Goal: Task Accomplishment & Management: Use online tool/utility

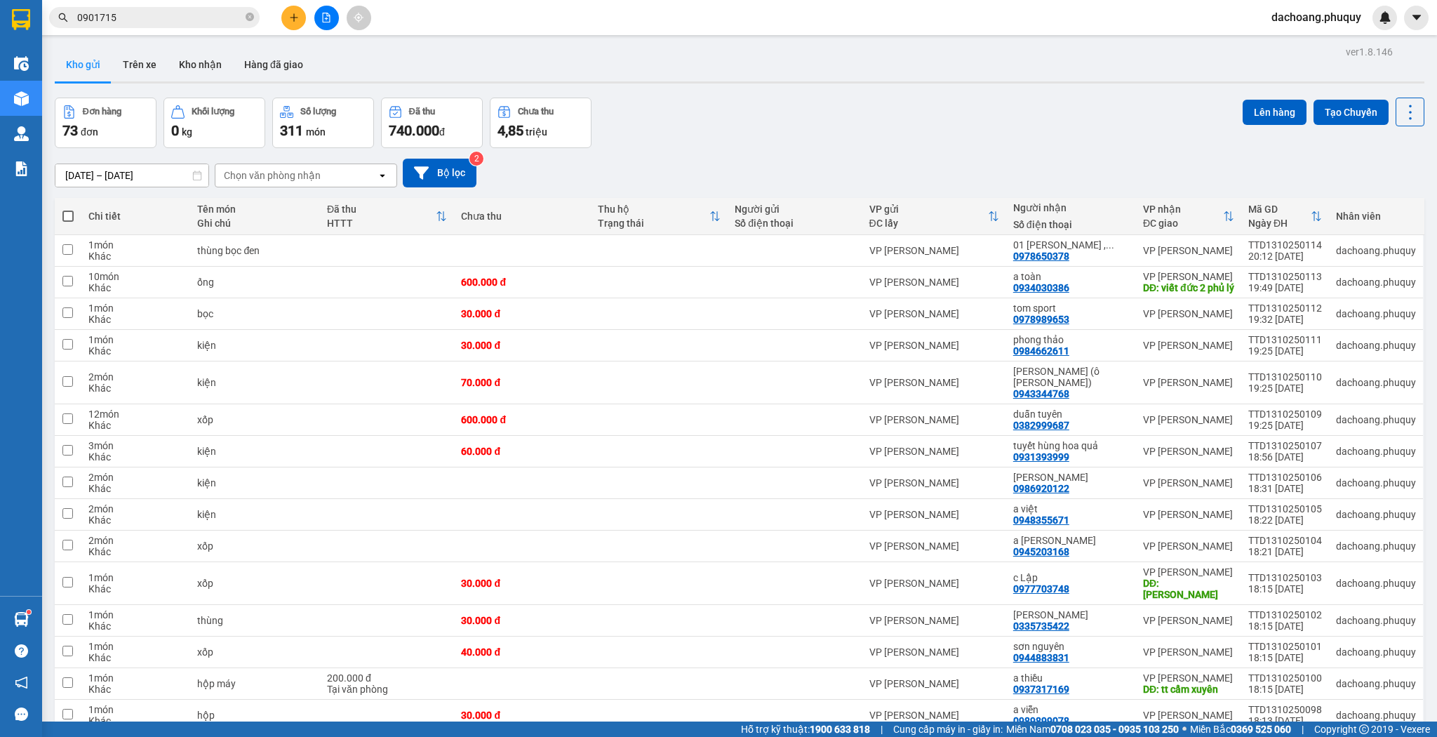
click at [59, 217] on th at bounding box center [68, 216] width 27 height 37
click at [67, 213] on span at bounding box center [67, 216] width 11 height 11
click at [68, 209] on input "checkbox" at bounding box center [68, 209] width 0 height 0
checkbox input "true"
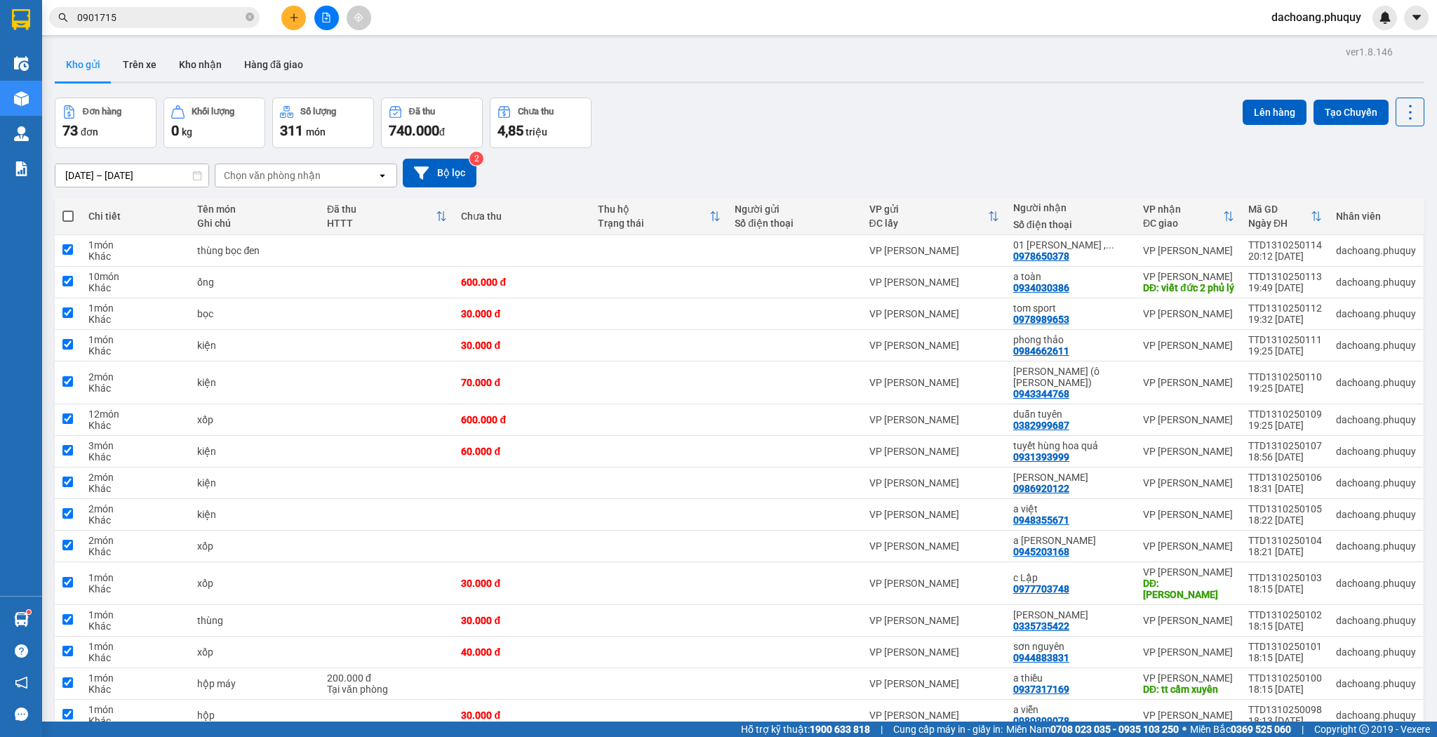
checkbox input "true"
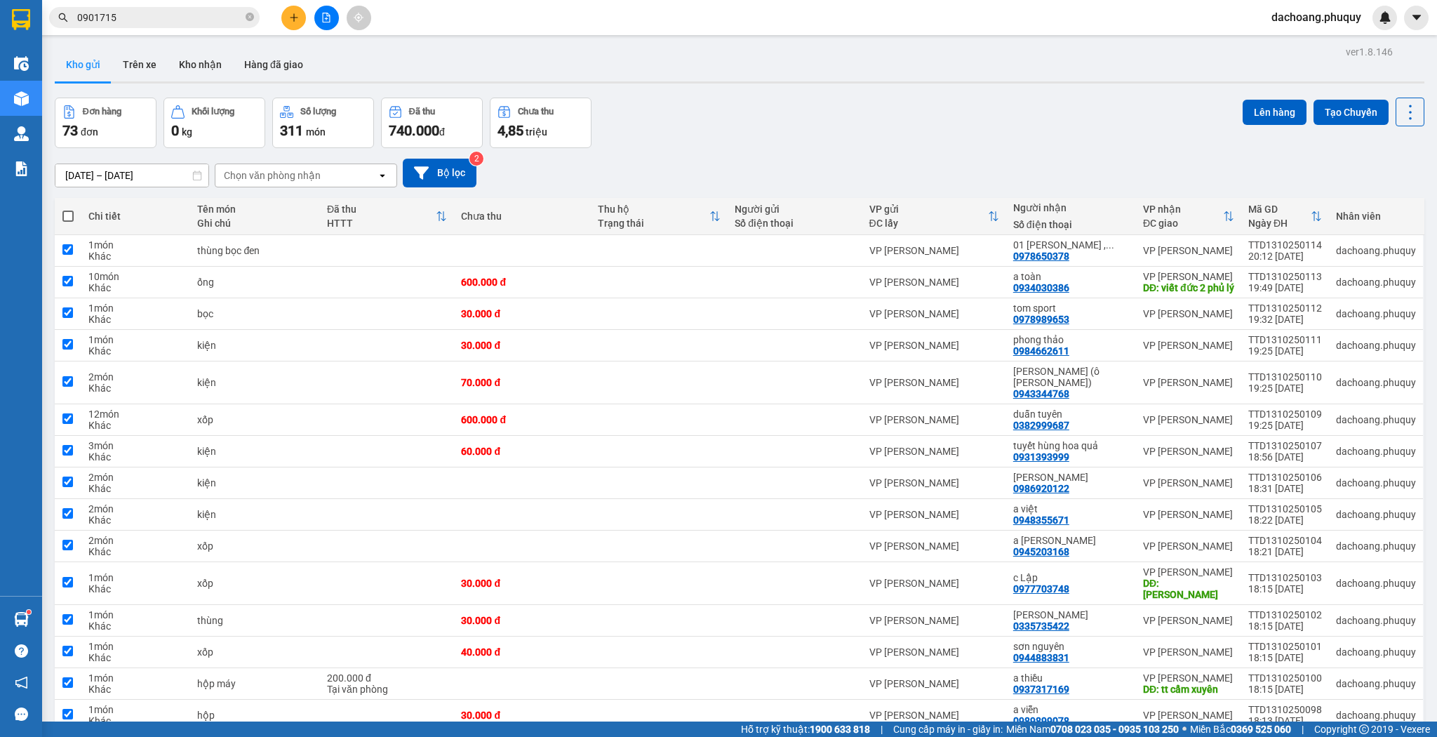
checkbox input "true"
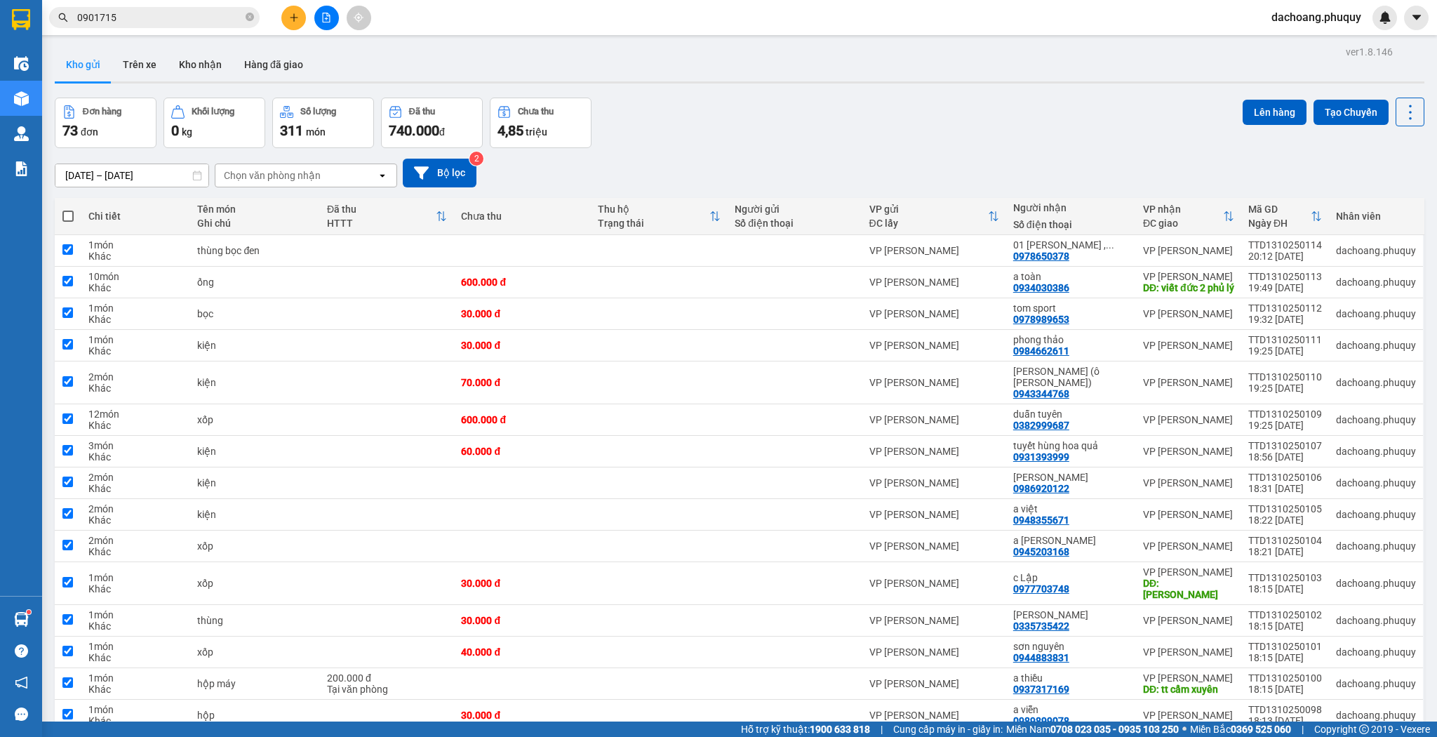
checkbox input "true"
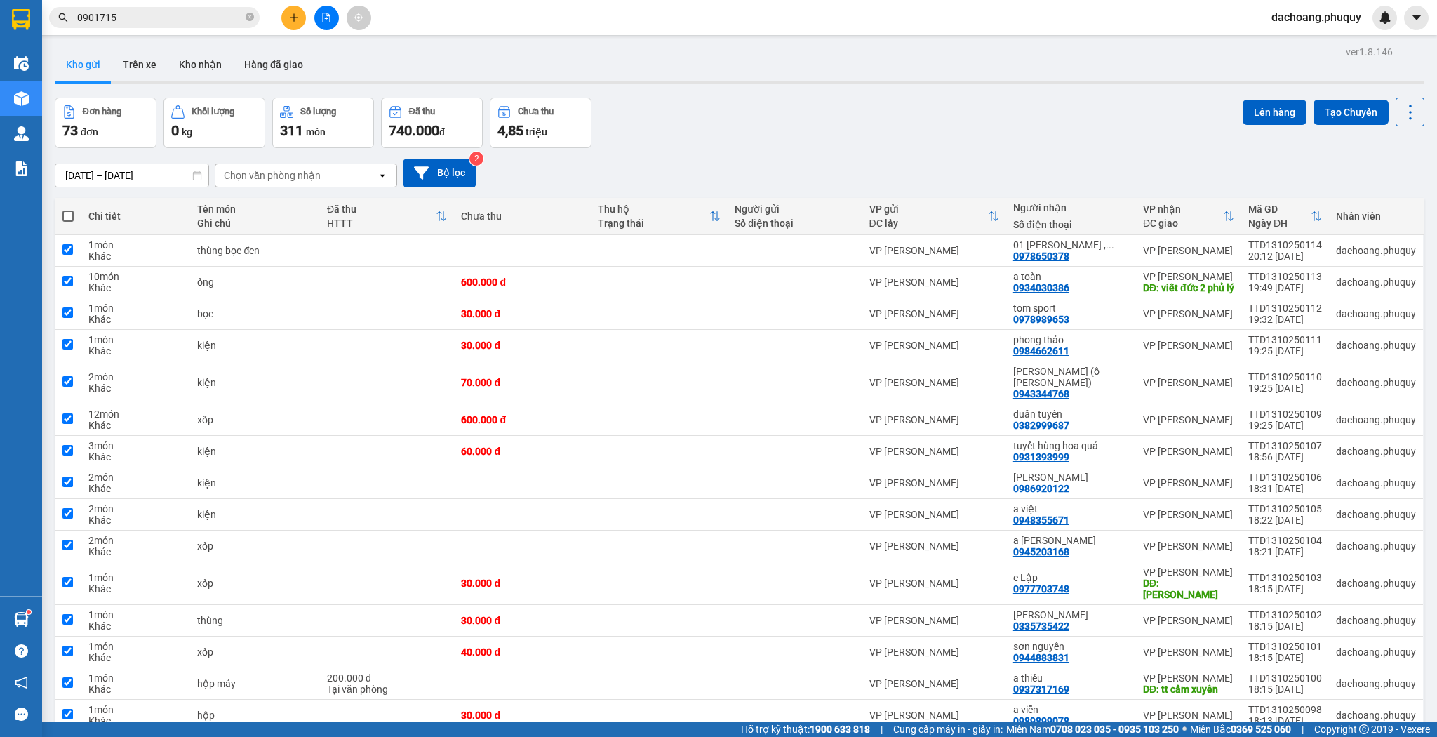
checkbox input "true"
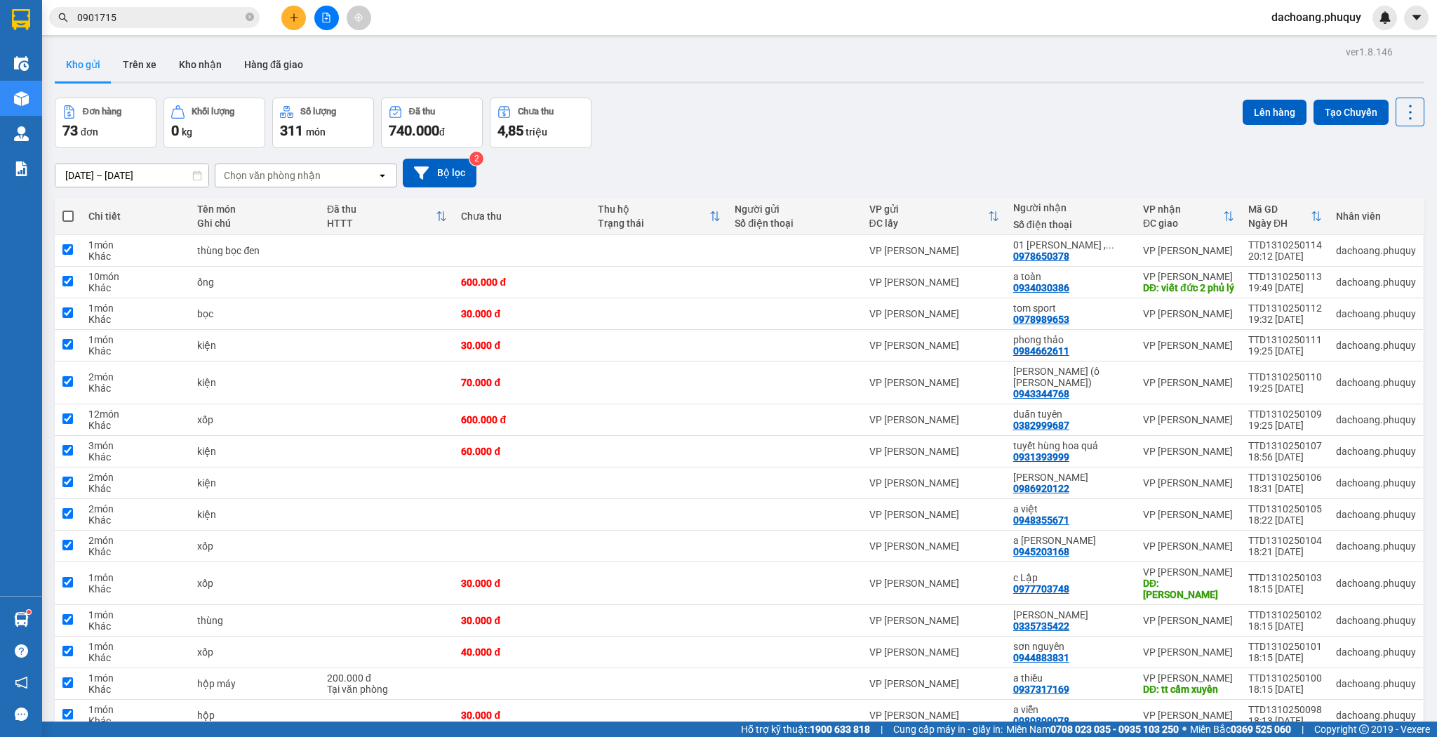
checkbox input "true"
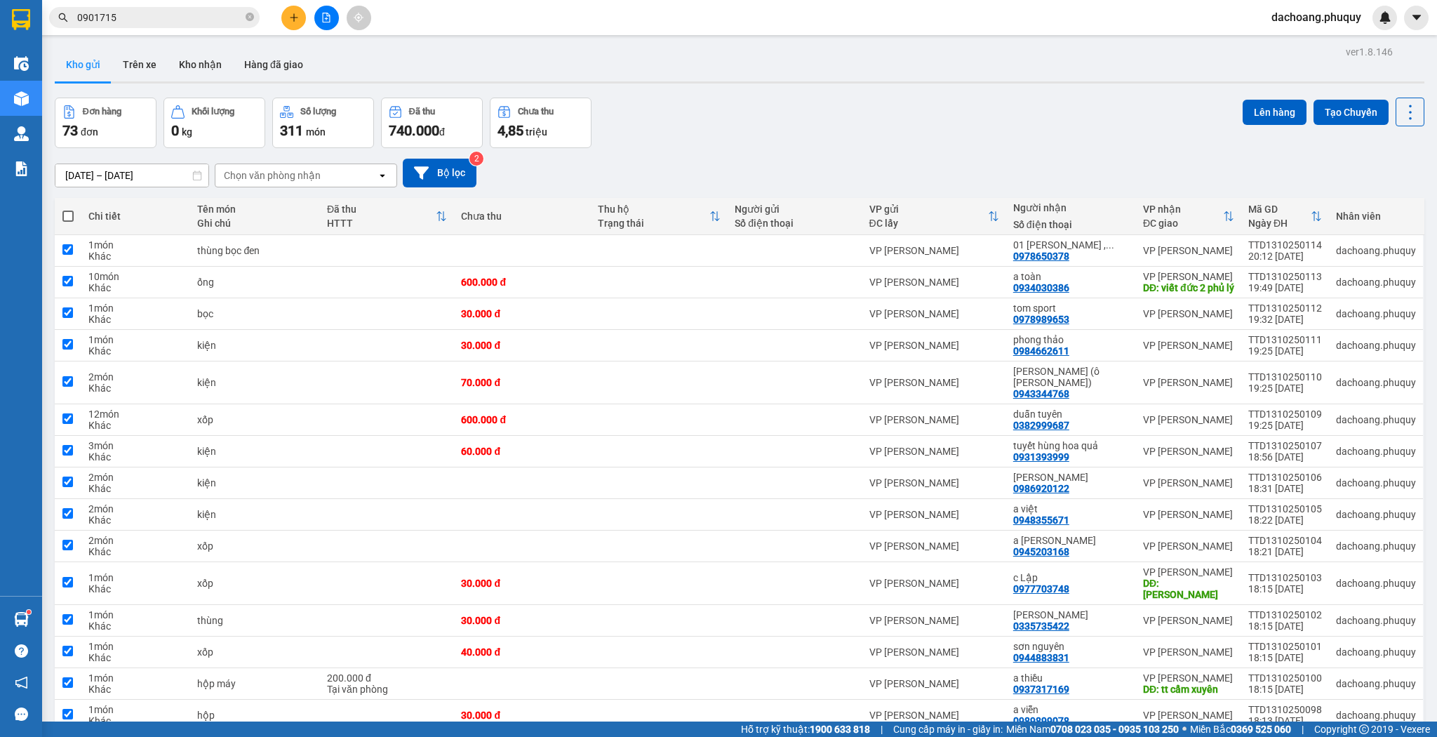
checkbox input "true"
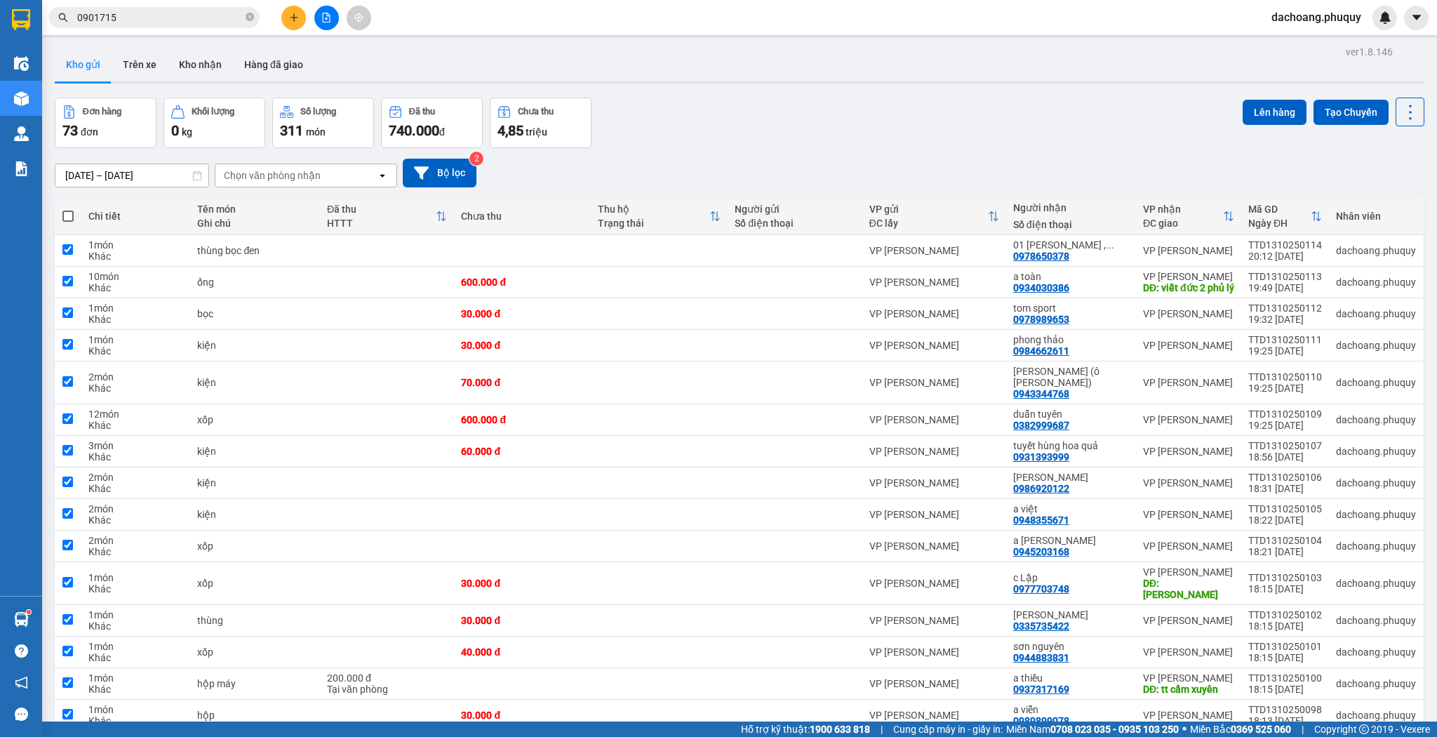
checkbox input "true"
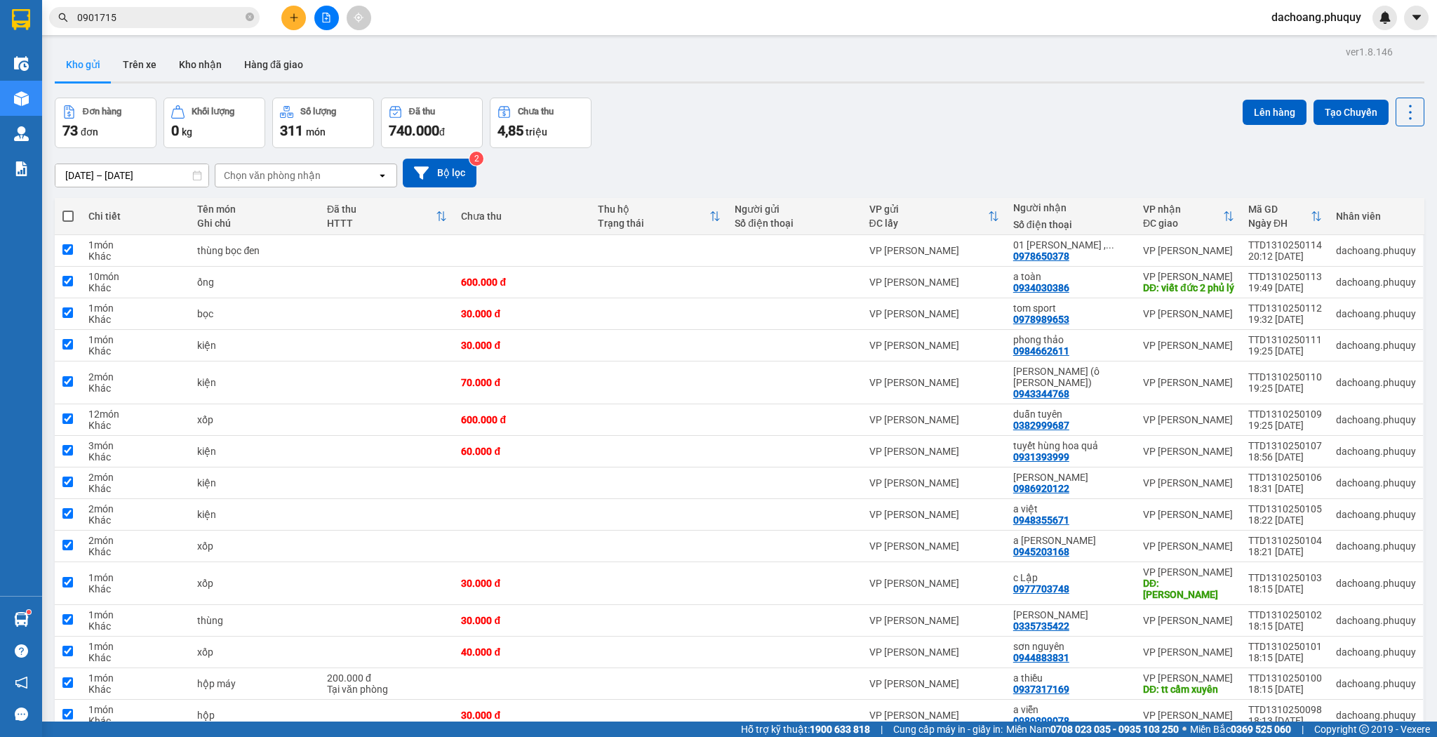
checkbox input "true"
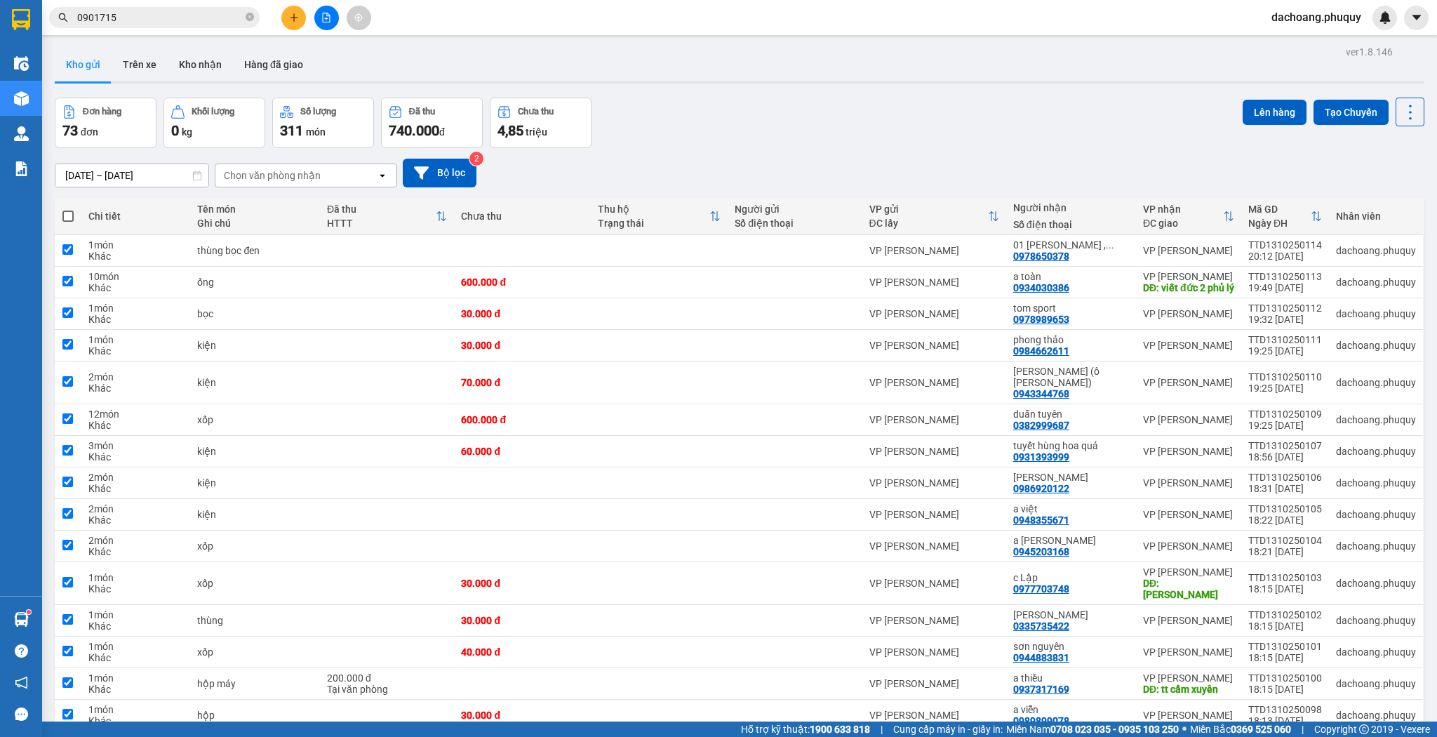
checkbox input "true"
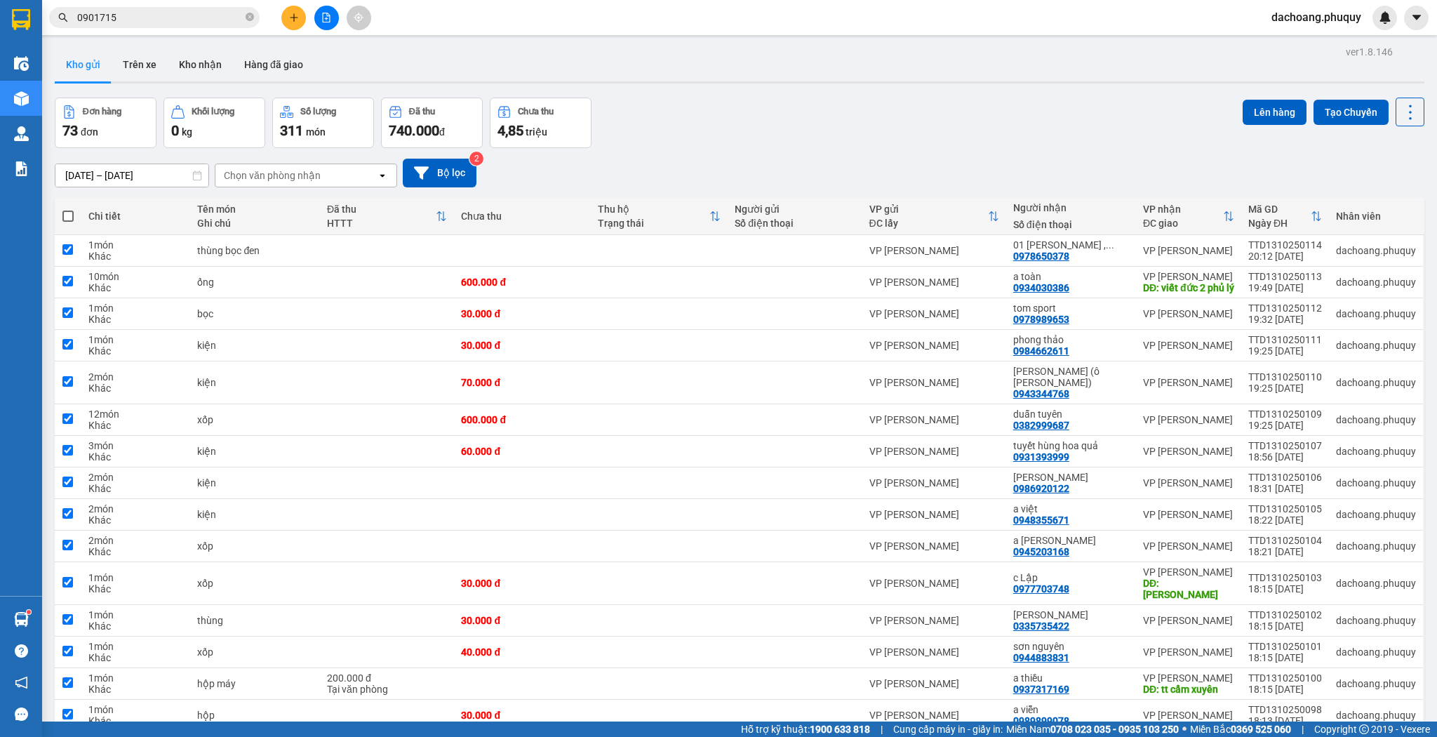
checkbox input "true"
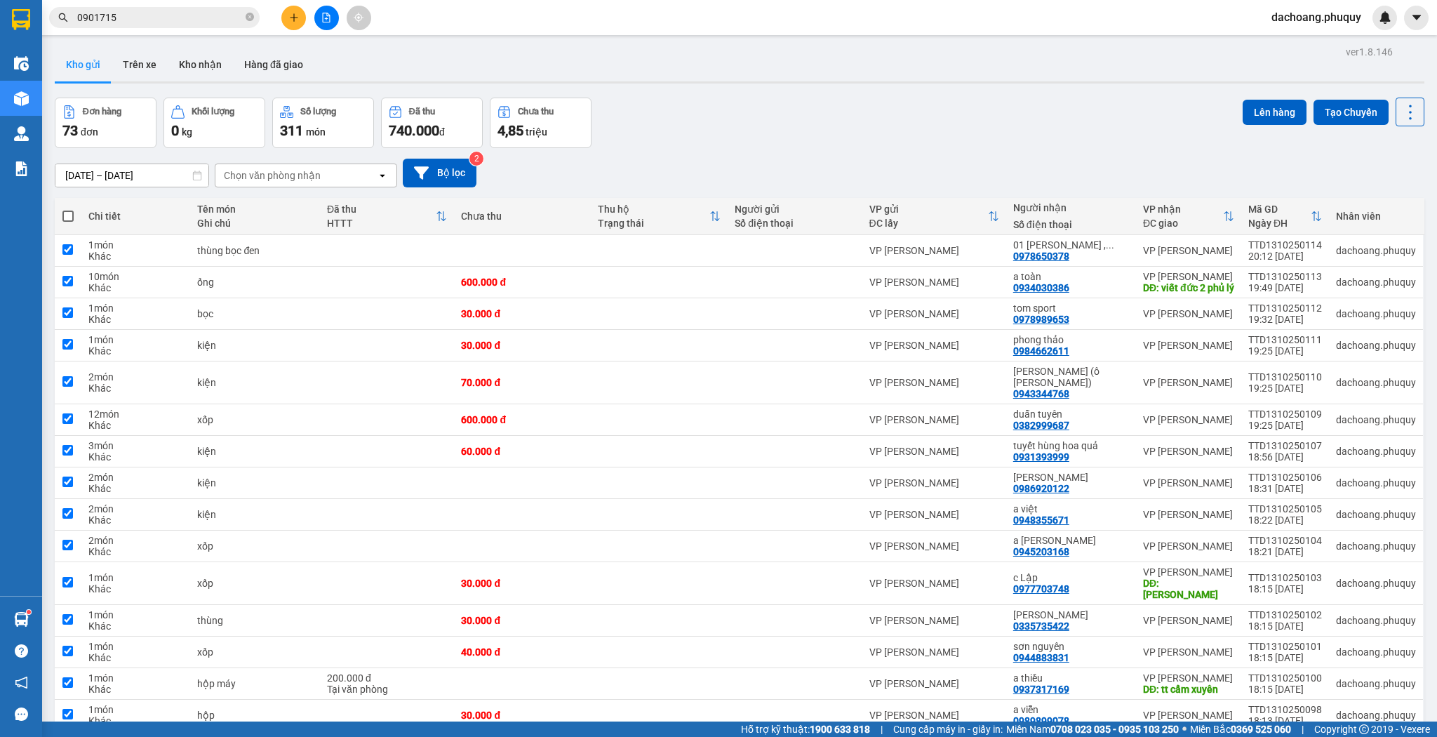
checkbox input "true"
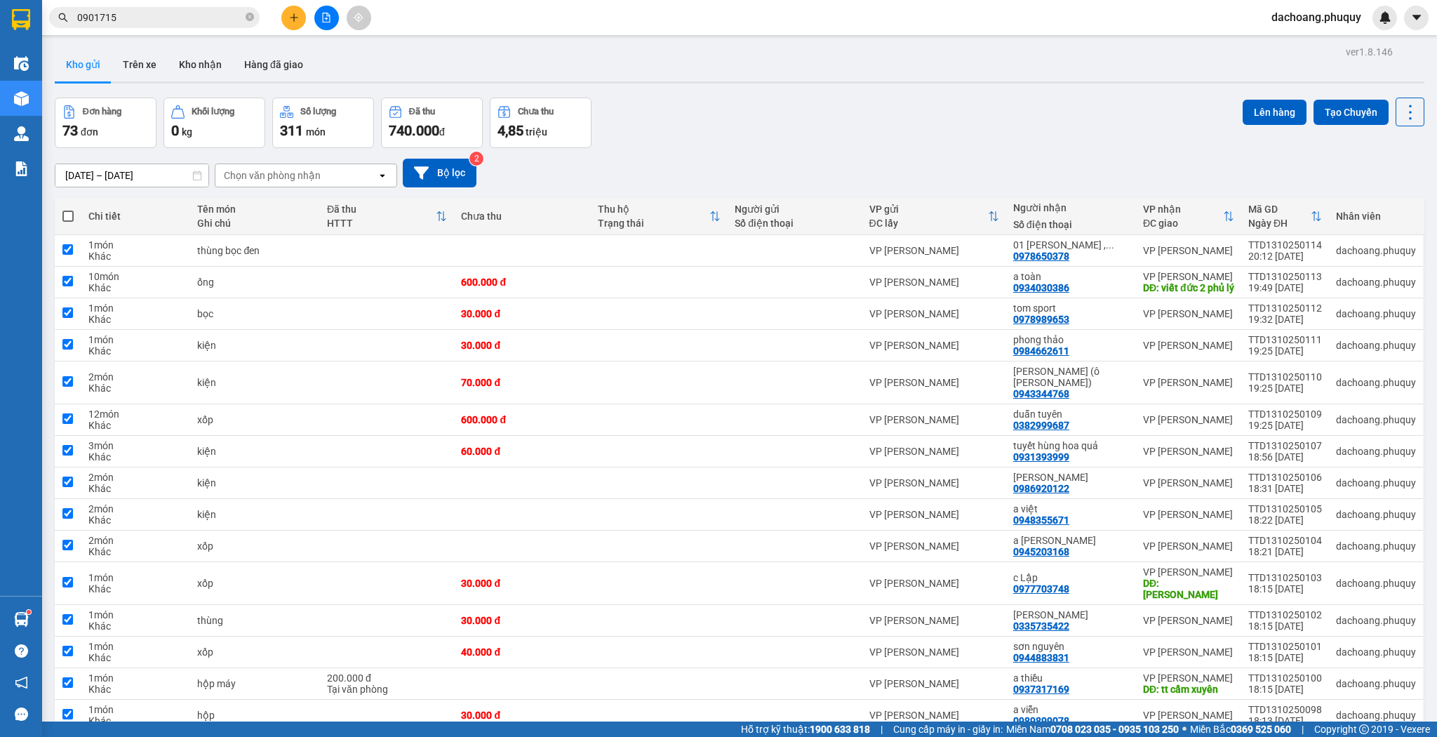
checkbox input "true"
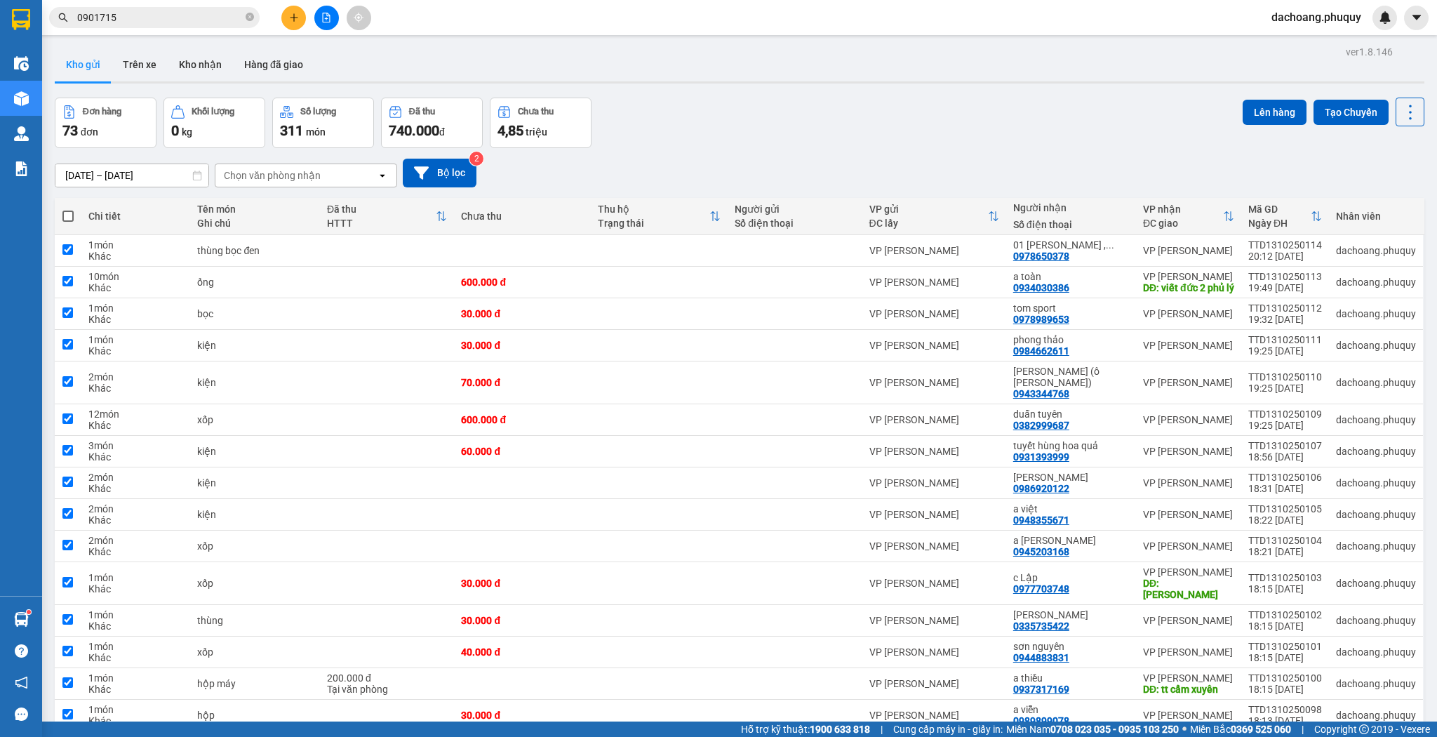
checkbox input "true"
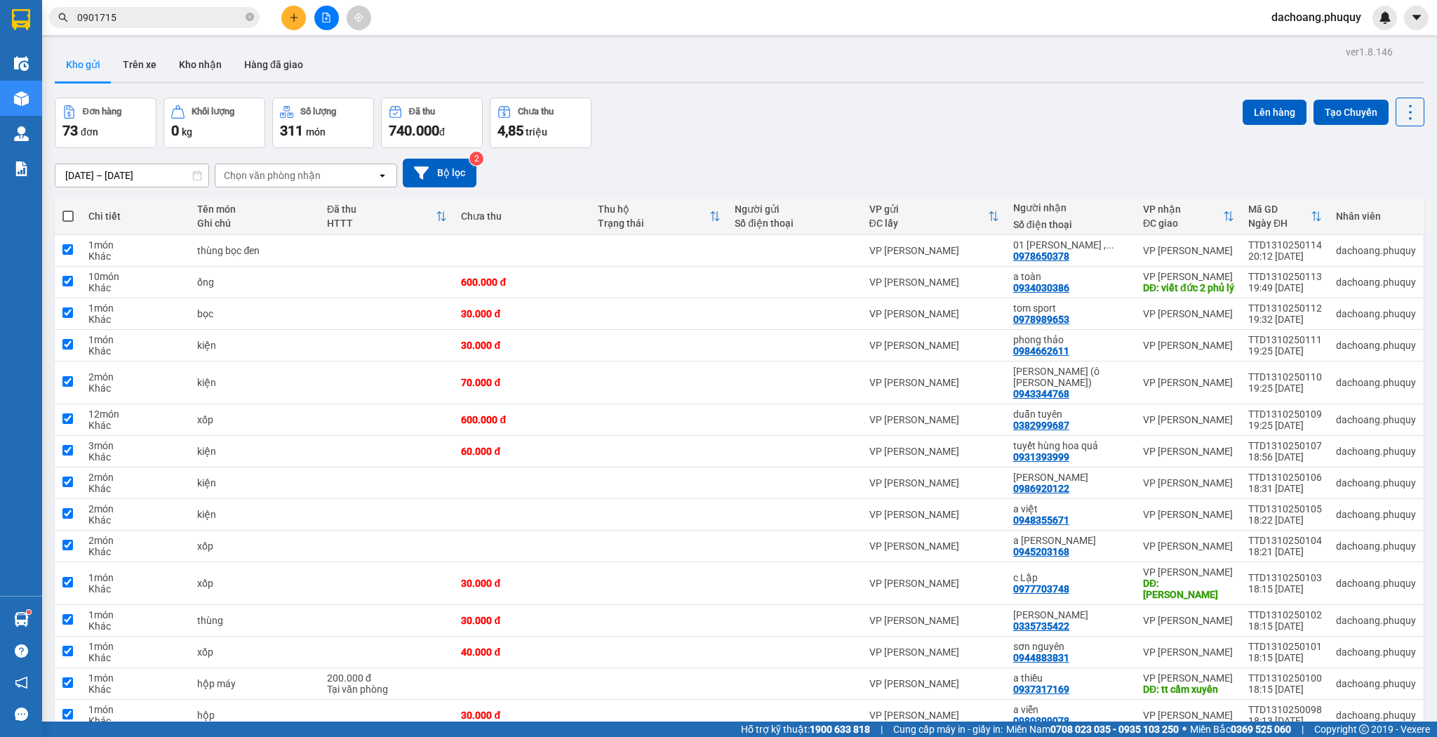
checkbox input "true"
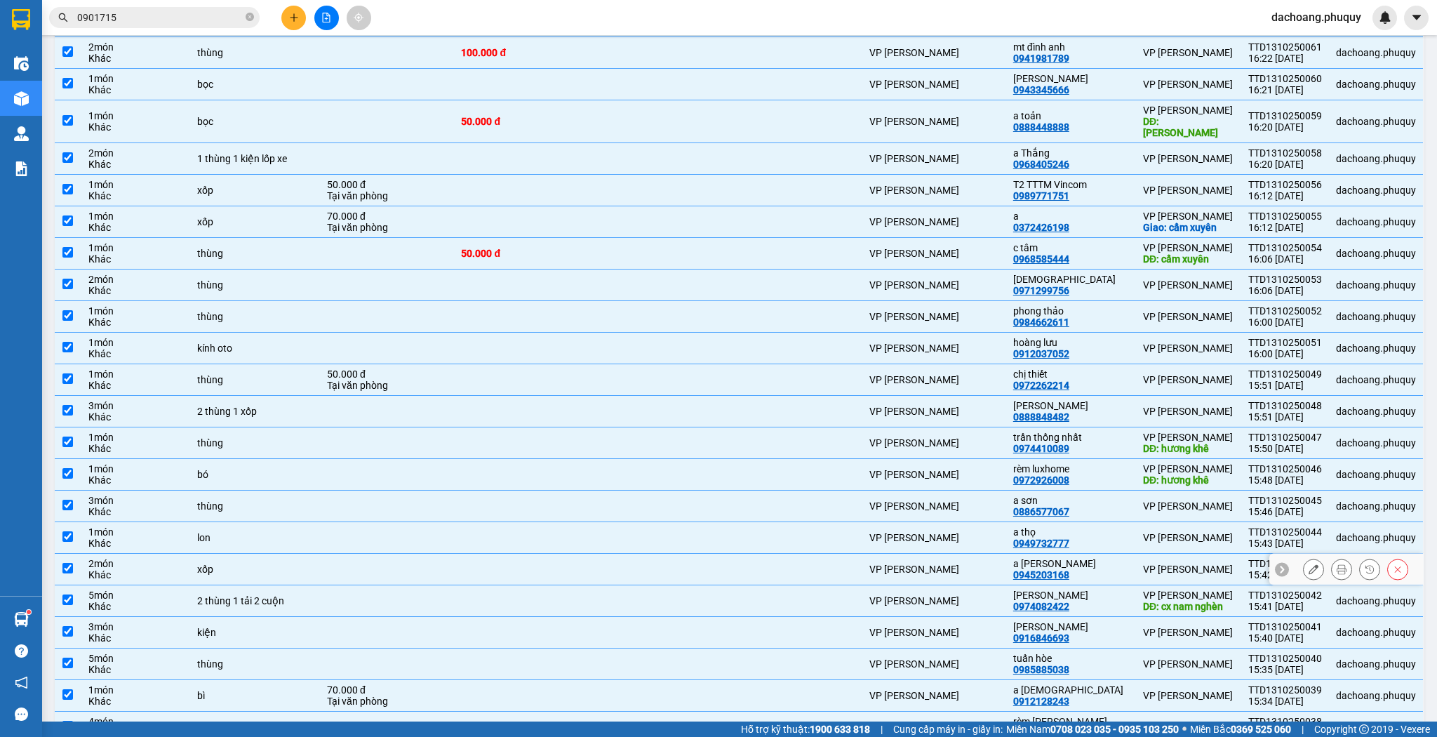
scroll to position [1887, 0]
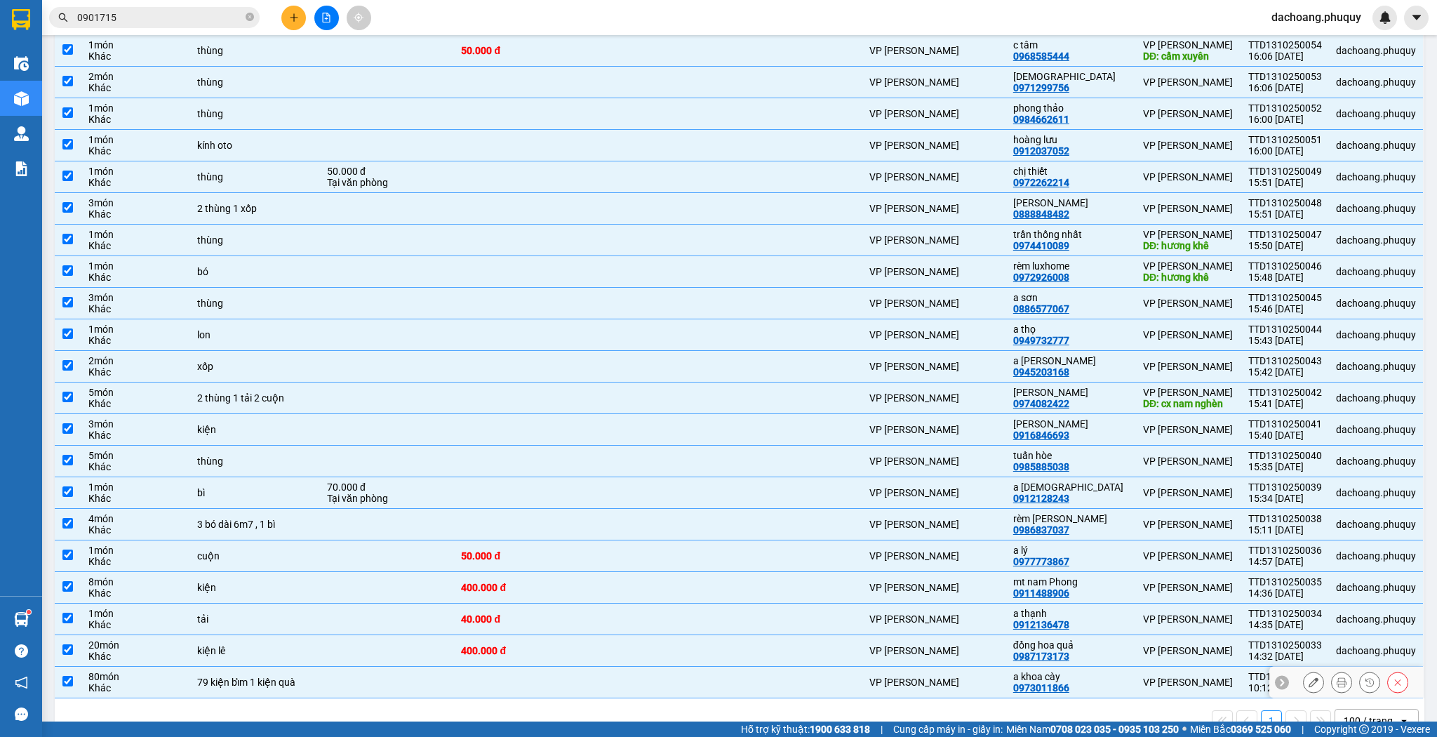
click at [1046, 682] on div "0973011866" at bounding box center [1041, 687] width 56 height 11
click at [834, 677] on div at bounding box center [795, 682] width 120 height 11
checkbox input "false"
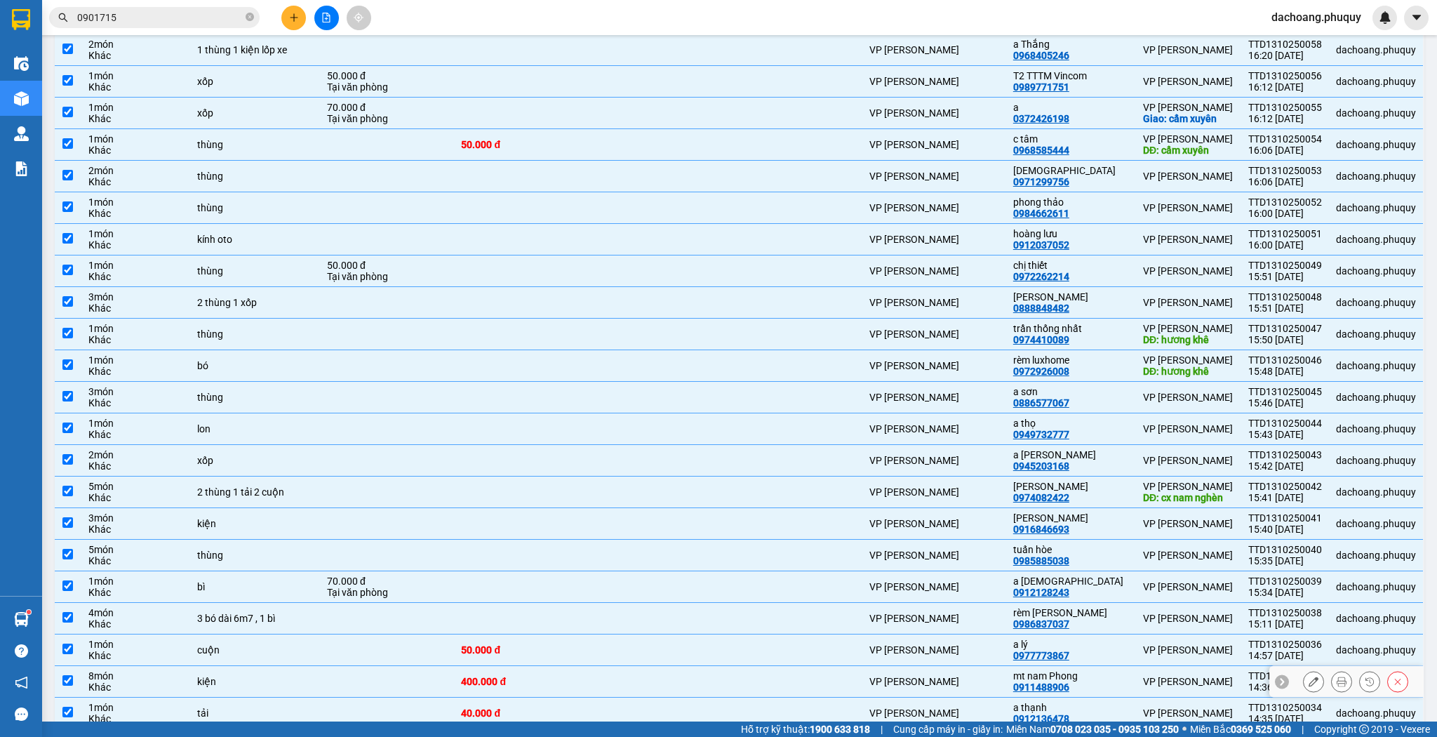
scroll to position [1775, 0]
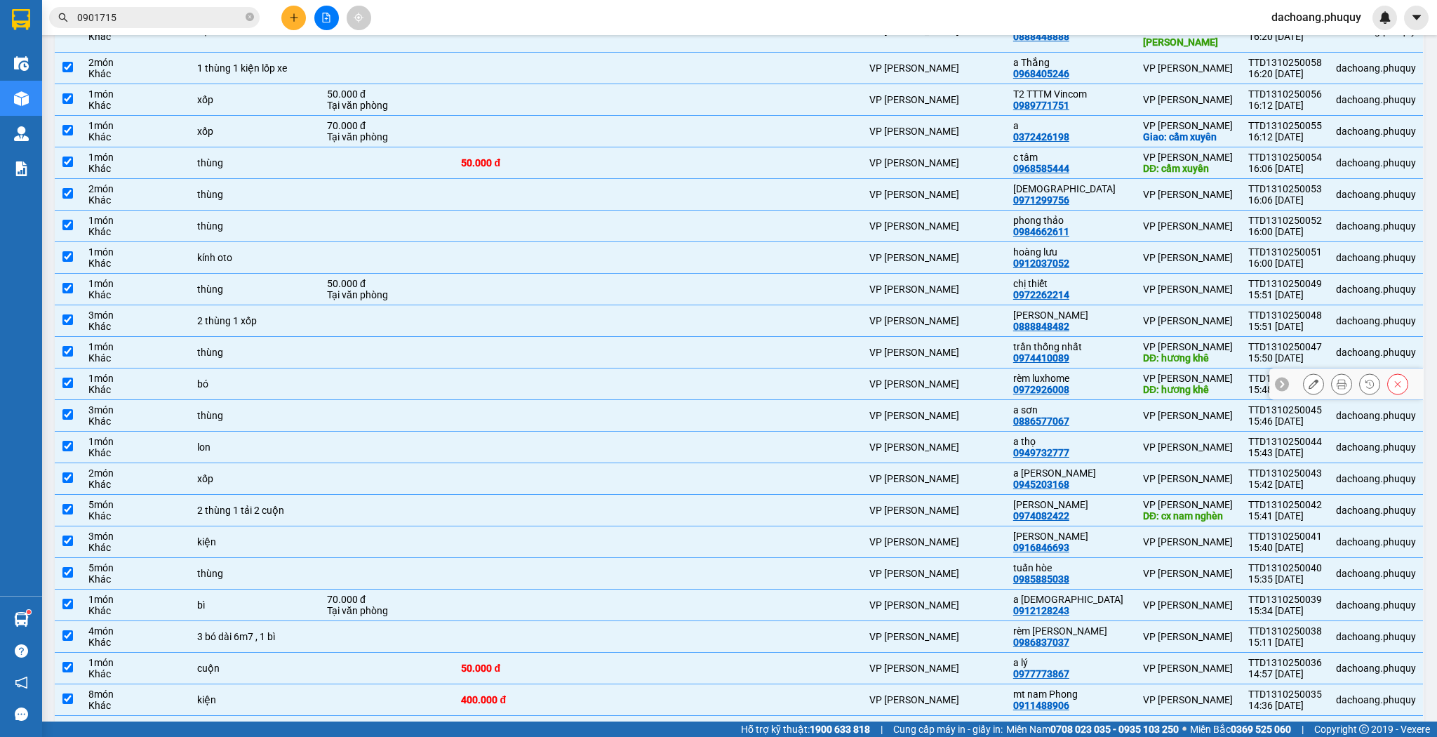
click at [1077, 373] on div "rèm luxhome" at bounding box center [1071, 378] width 116 height 11
checkbox input "false"
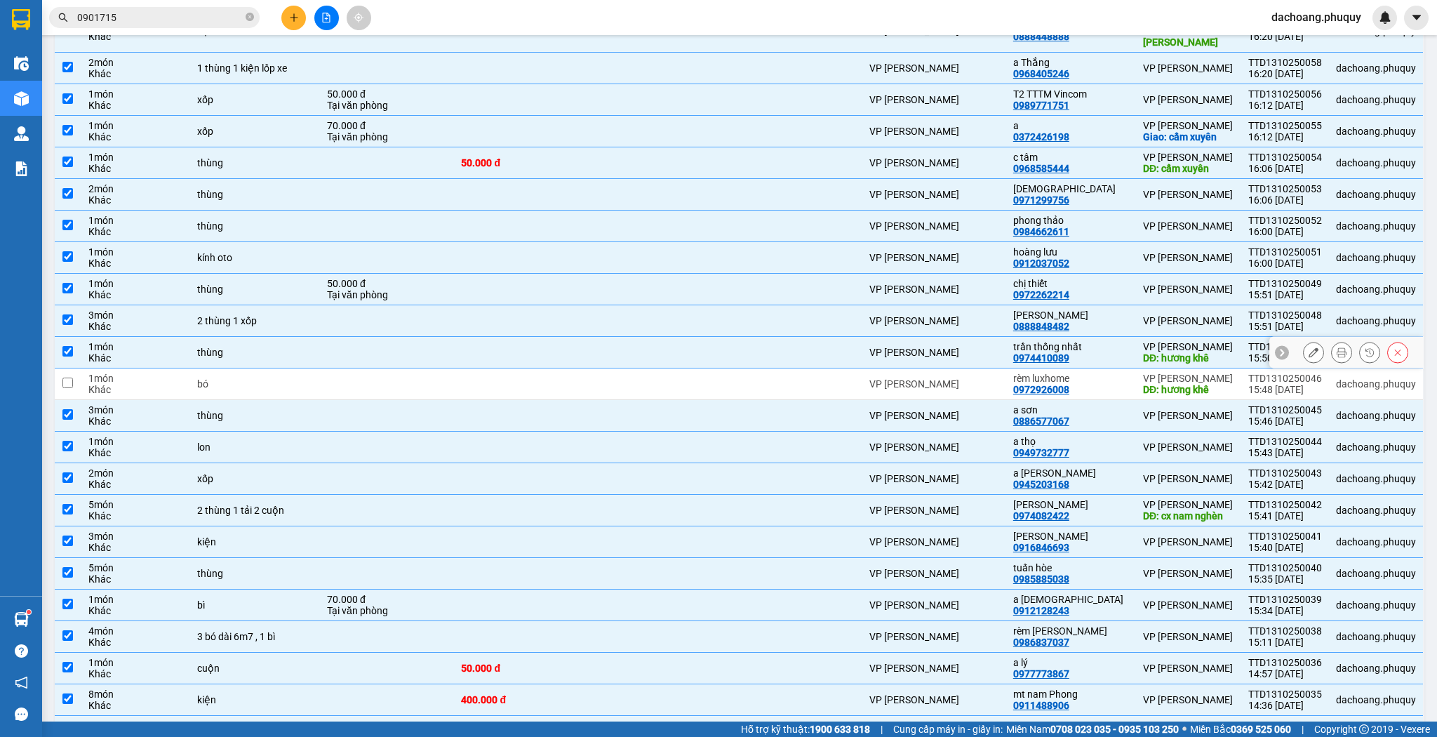
click at [1086, 341] on div "[PERSON_NAME] nhất 0974410089" at bounding box center [1071, 352] width 116 height 22
checkbox input "false"
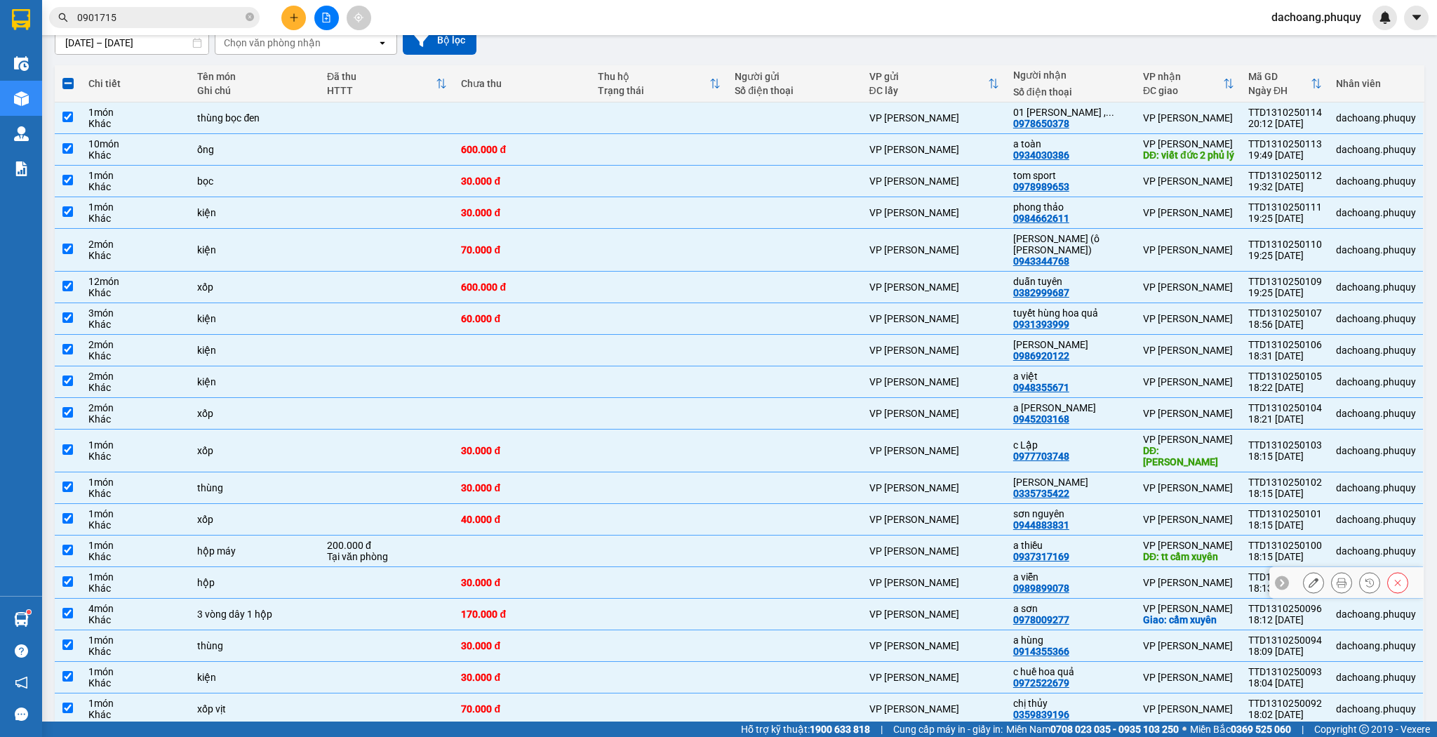
scroll to position [0, 0]
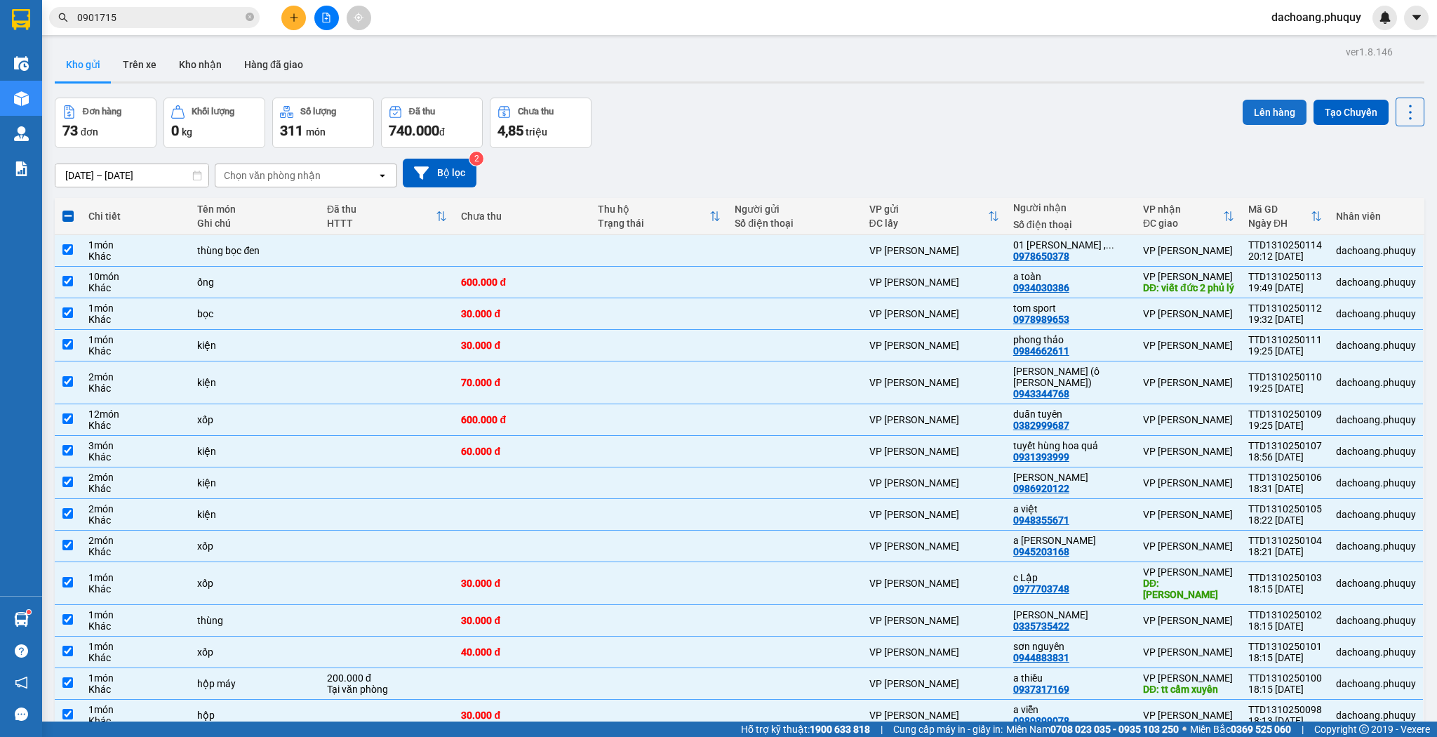
click at [1284, 109] on button "Lên hàng" at bounding box center [1275, 112] width 64 height 25
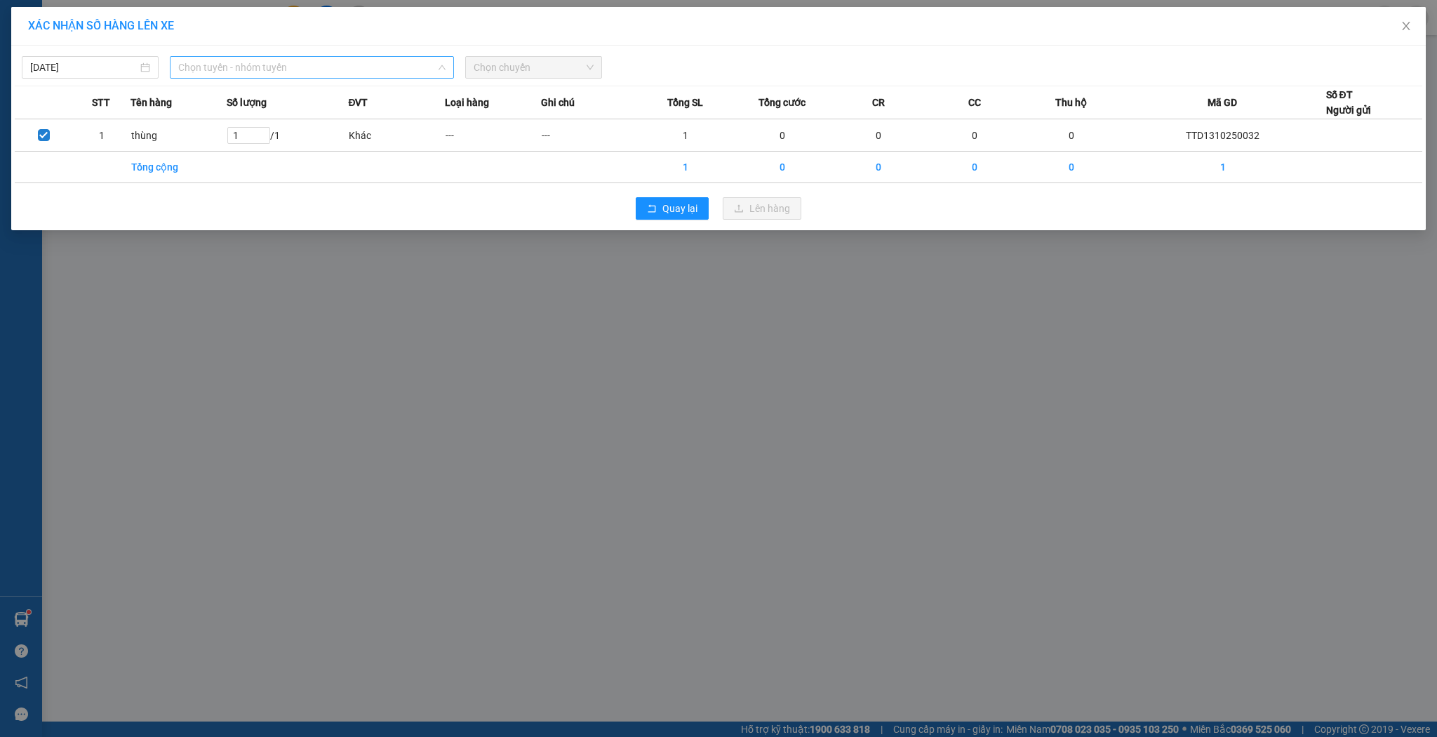
click at [333, 69] on span "Chọn tuyến - nhóm tuyến" at bounding box center [311, 67] width 267 height 21
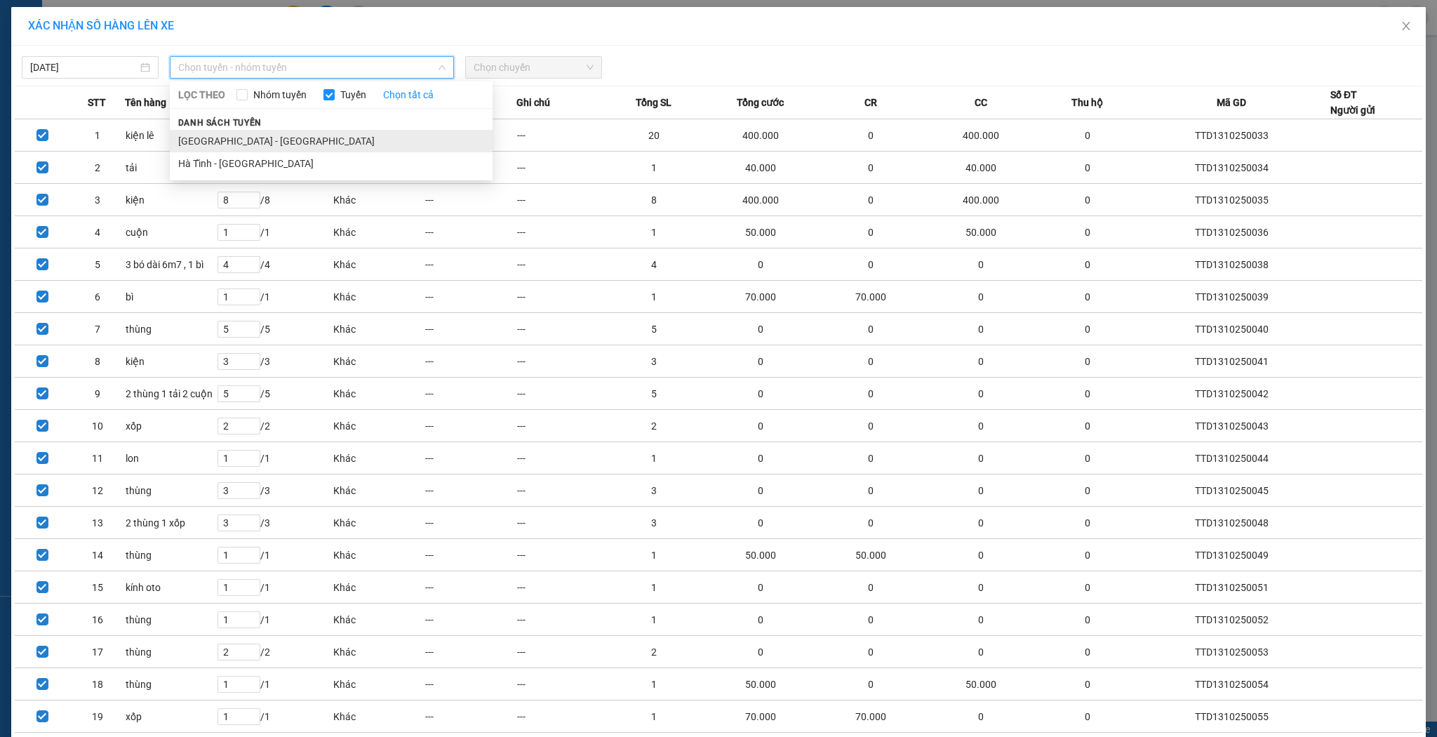
drag, startPoint x: 267, startPoint y: 143, endPoint x: 444, endPoint y: 109, distance: 179.4
click at [268, 143] on li "[GEOGRAPHIC_DATA] - [GEOGRAPHIC_DATA]" at bounding box center [331, 141] width 323 height 22
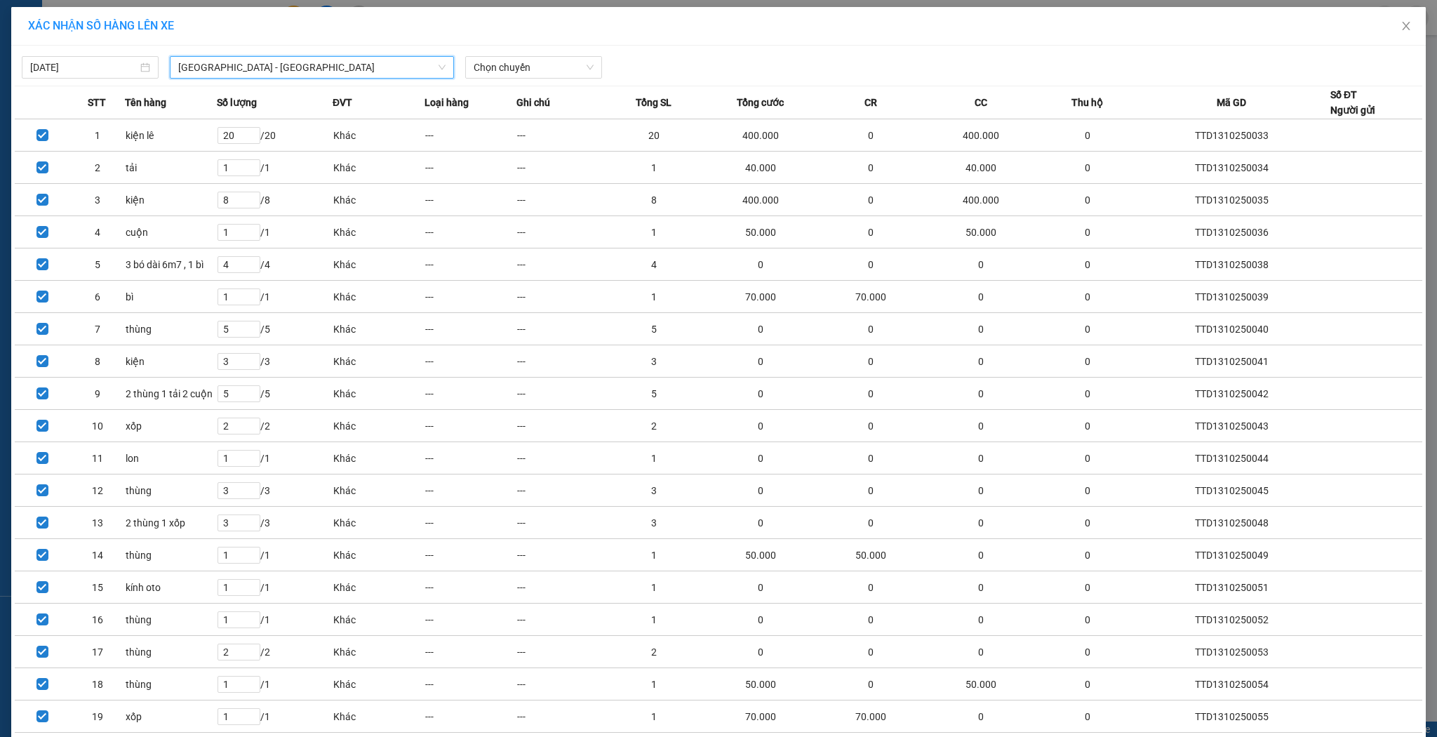
click at [532, 65] on span "Chọn chuyến" at bounding box center [534, 67] width 120 height 21
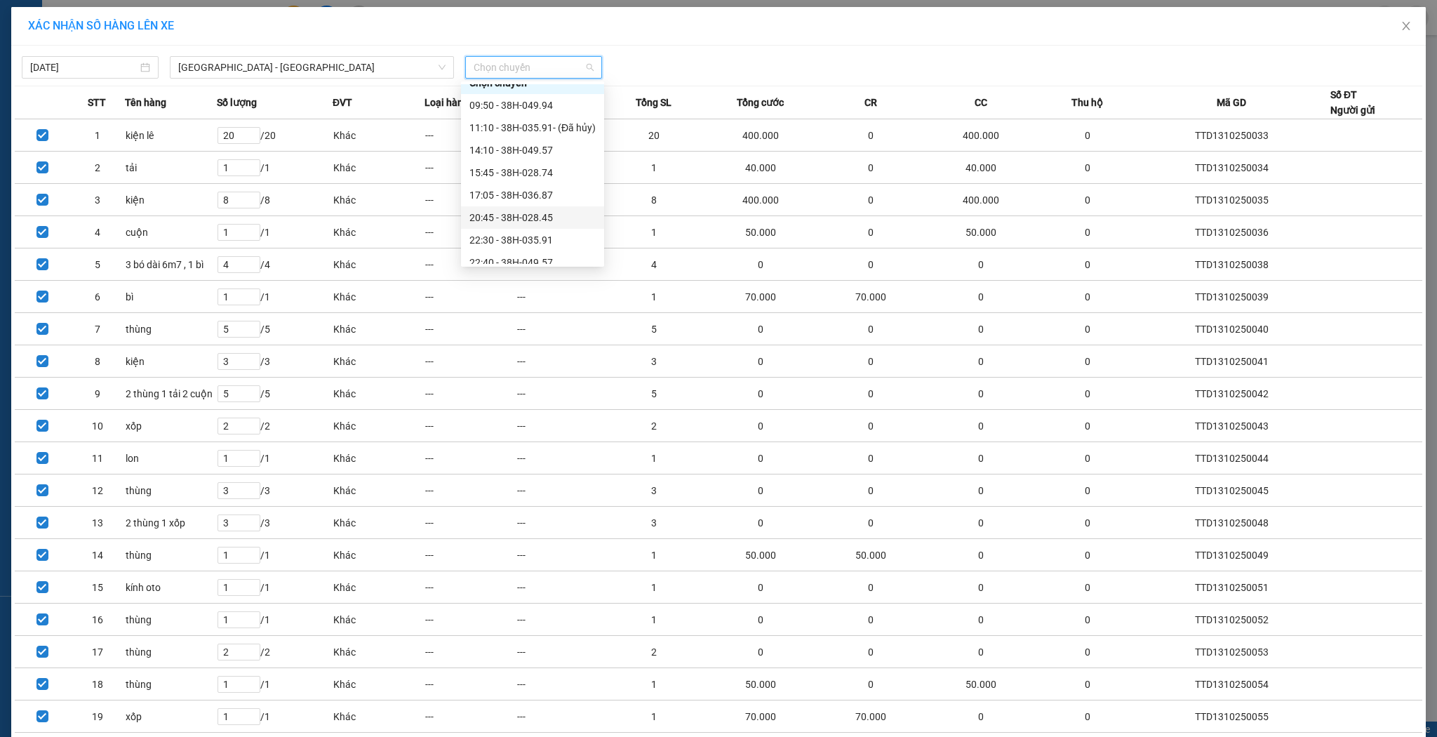
scroll to position [22, 0]
click at [532, 252] on div "22:40 - 38H-049.57" at bounding box center [533, 252] width 126 height 15
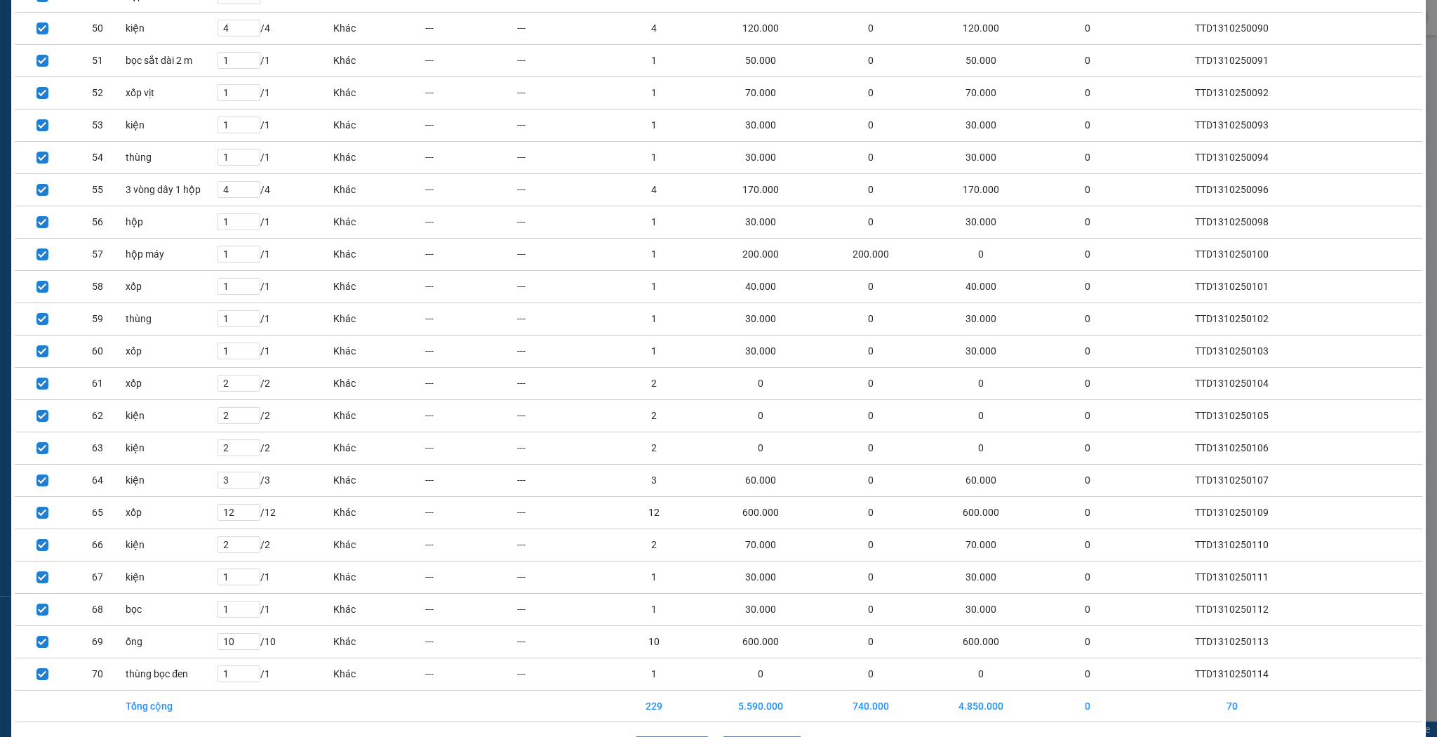
scroll to position [1759, 0]
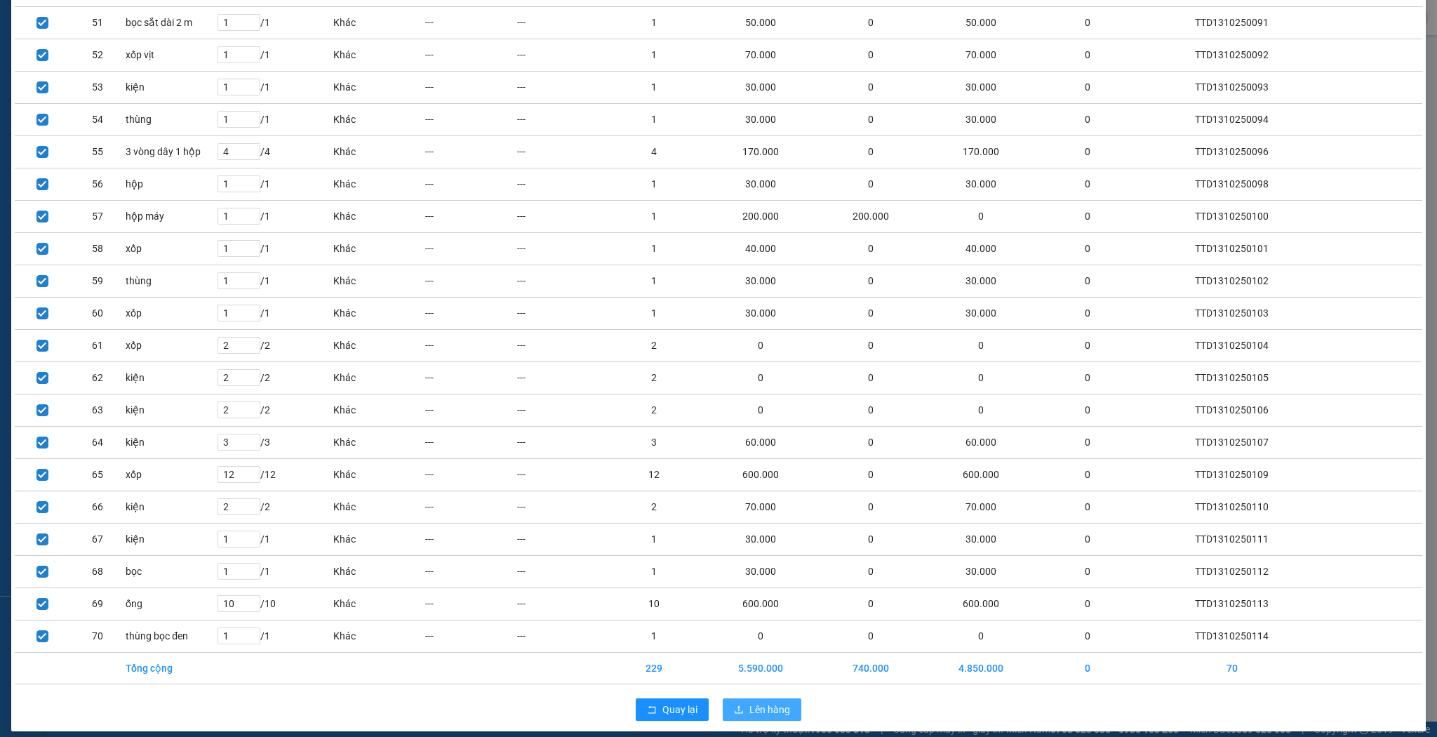
click at [778, 702] on span "Lên hàng" at bounding box center [770, 709] width 41 height 15
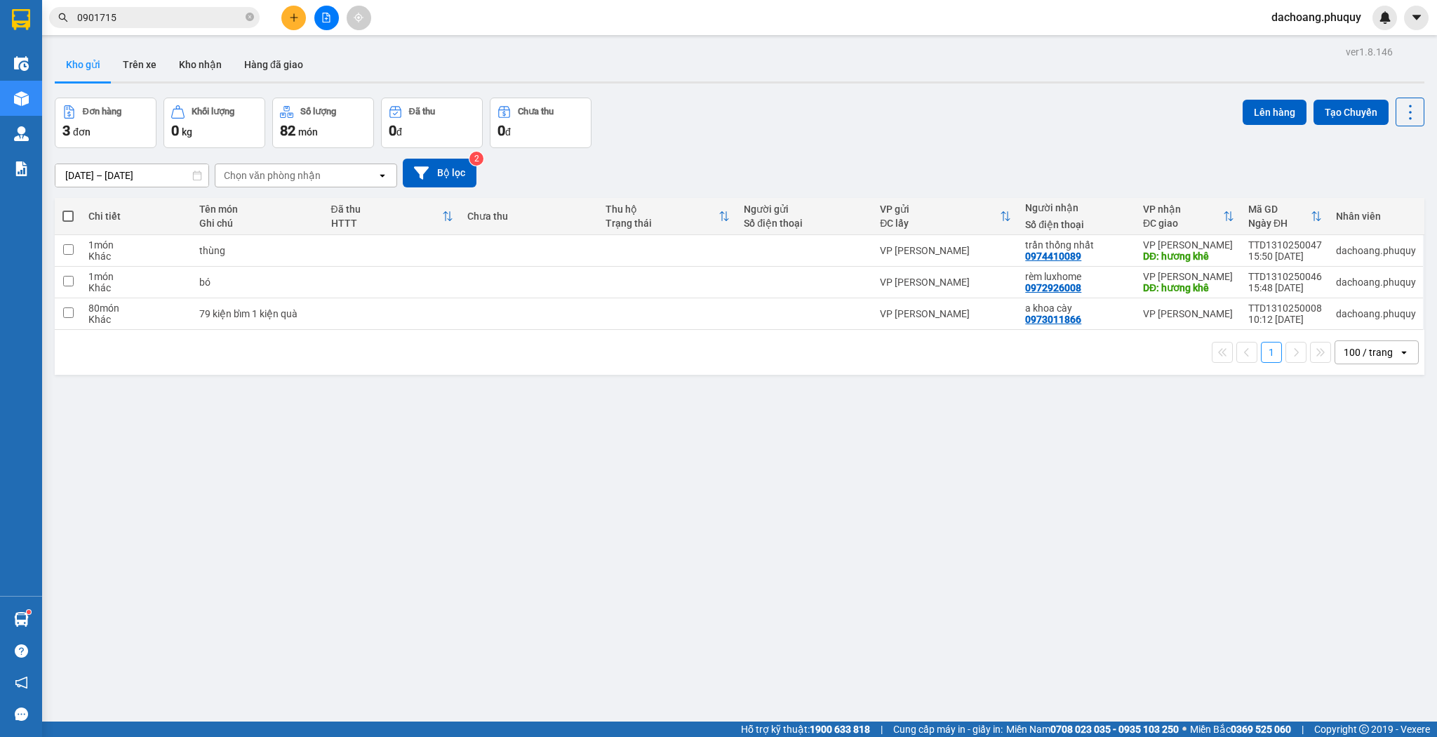
click at [44, 67] on main "ver 1.8.146 Kho gửi Trên xe Kho nhận Hàng đã giao Đơn hàng 3 đơn Khối lượng 0 k…" at bounding box center [718, 360] width 1437 height 721
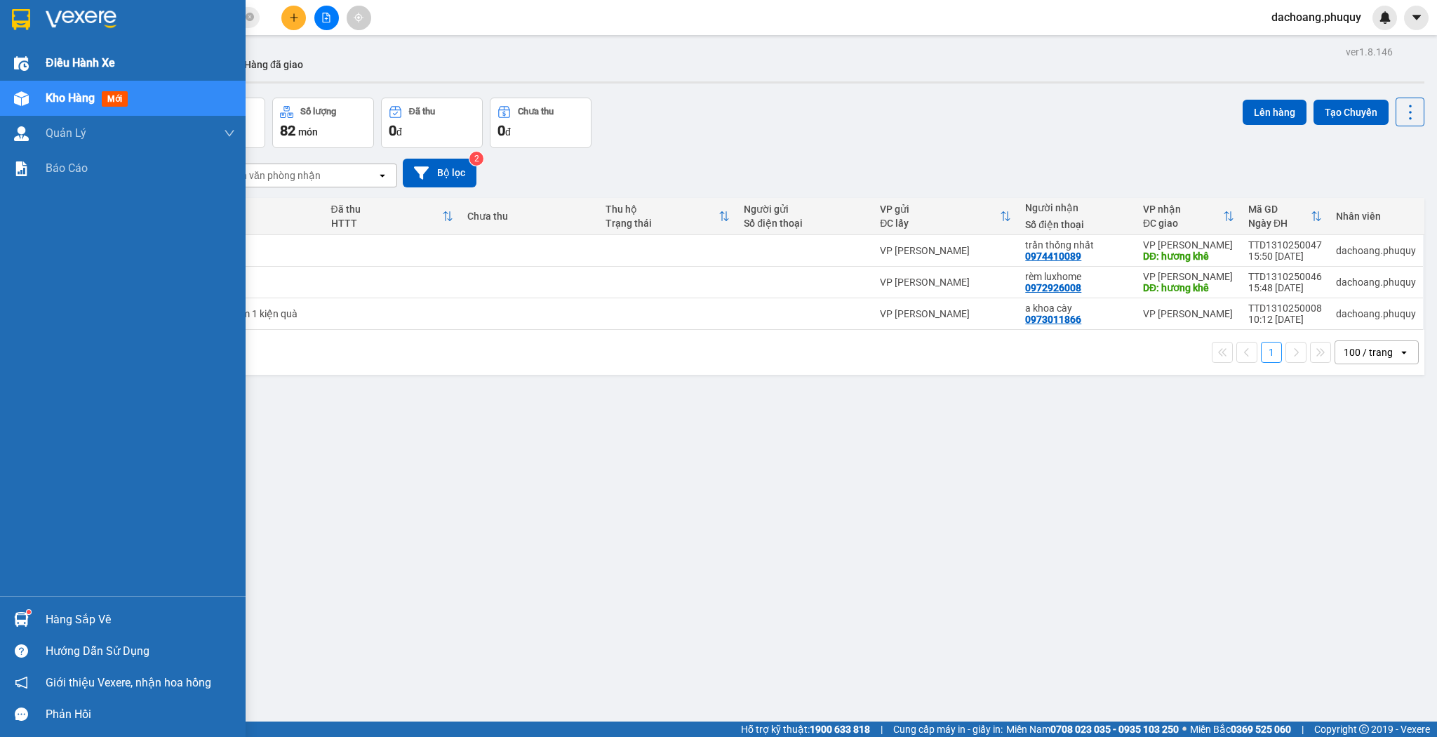
click at [40, 67] on div "Điều hành xe" at bounding box center [123, 63] width 246 height 35
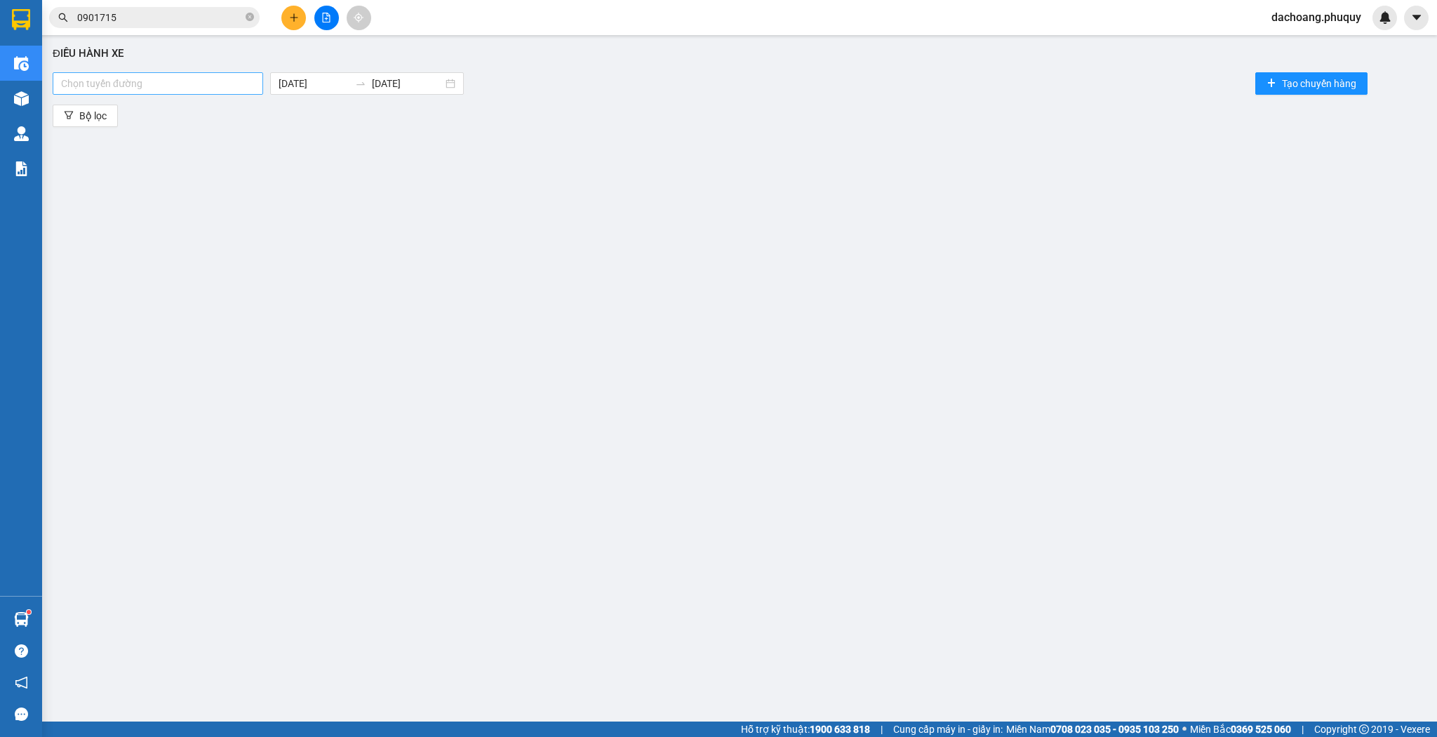
click at [251, 85] on div at bounding box center [158, 83] width 204 height 17
click at [159, 107] on div "[GEOGRAPHIC_DATA] - [GEOGRAPHIC_DATA]" at bounding box center [159, 110] width 197 height 15
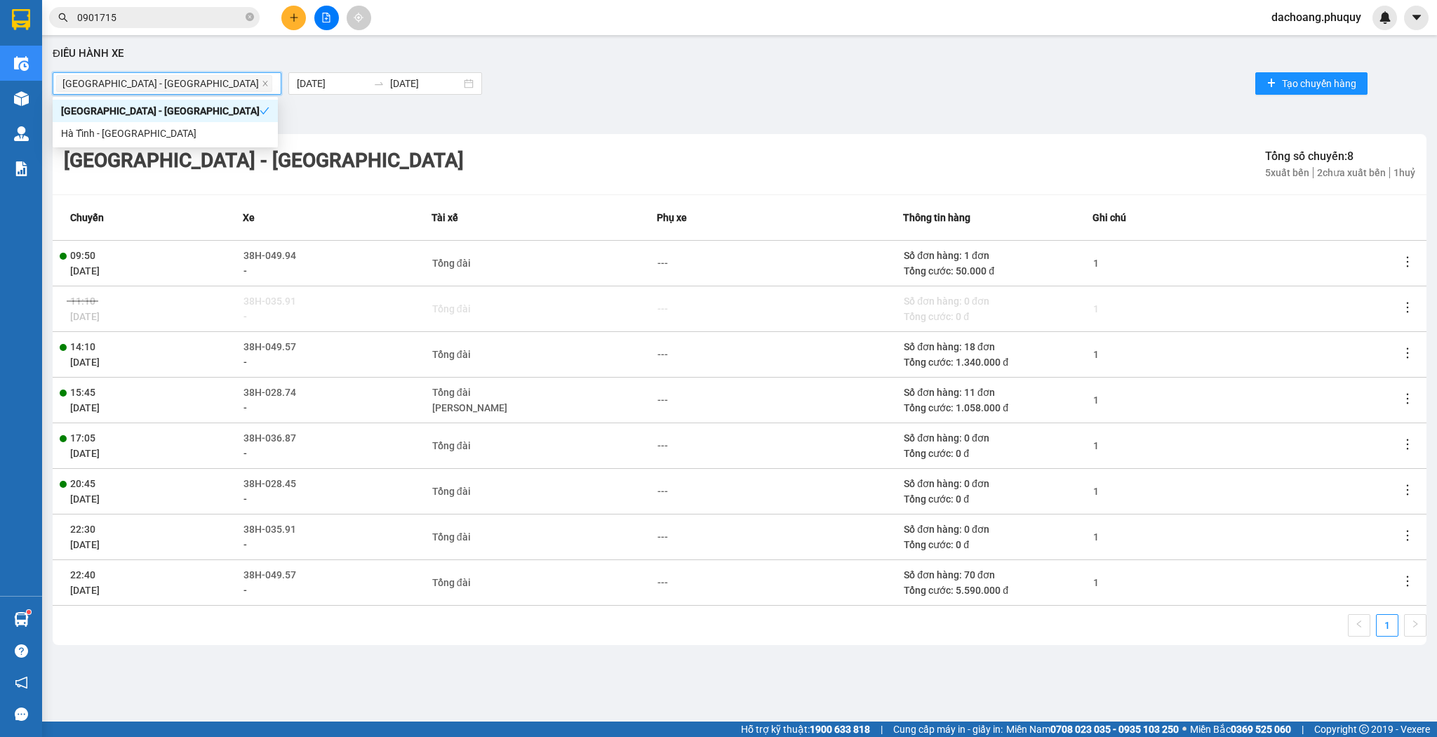
click at [648, 124] on div "Bộ lọc" at bounding box center [740, 116] width 1374 height 22
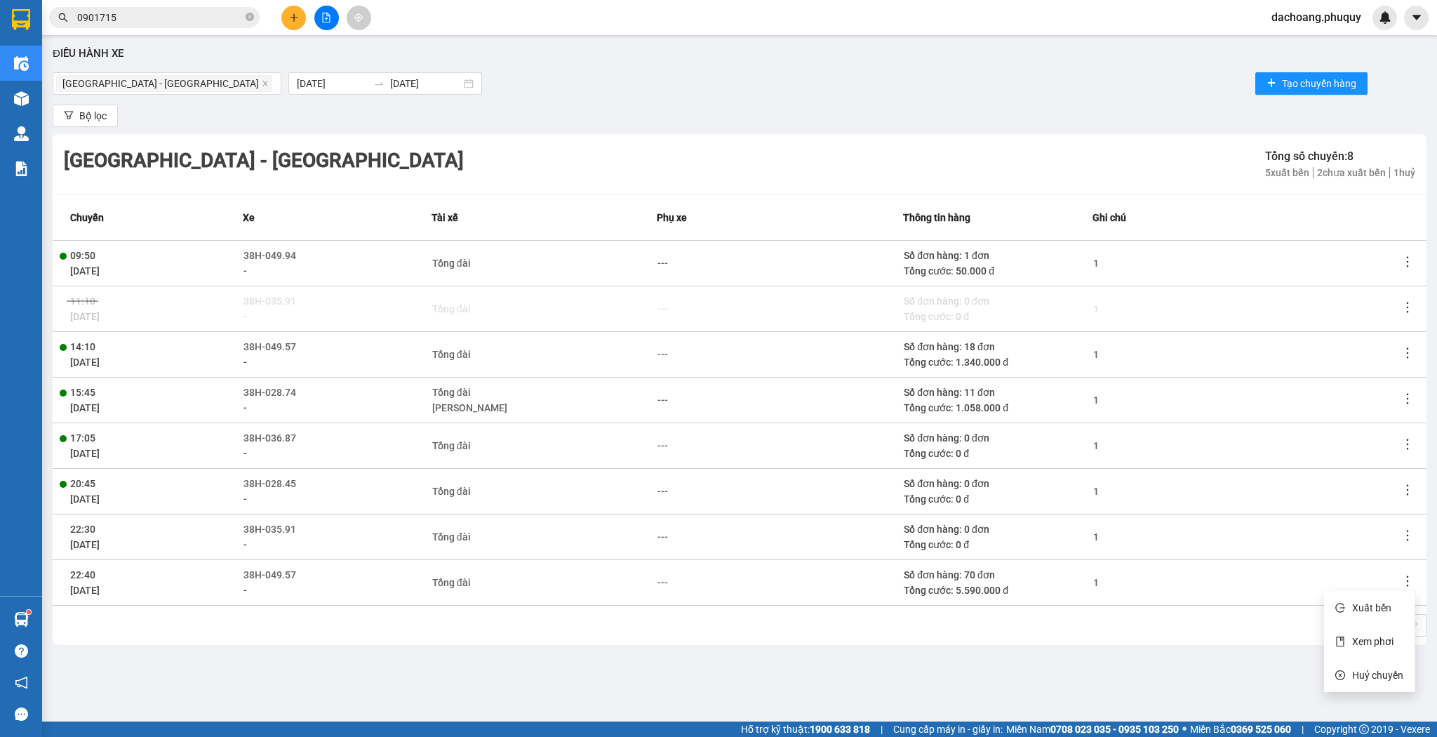
click at [1412, 579] on icon "more" at bounding box center [1408, 581] width 14 height 14
click at [1372, 641] on span "Xem phơi" at bounding box center [1372, 641] width 41 height 11
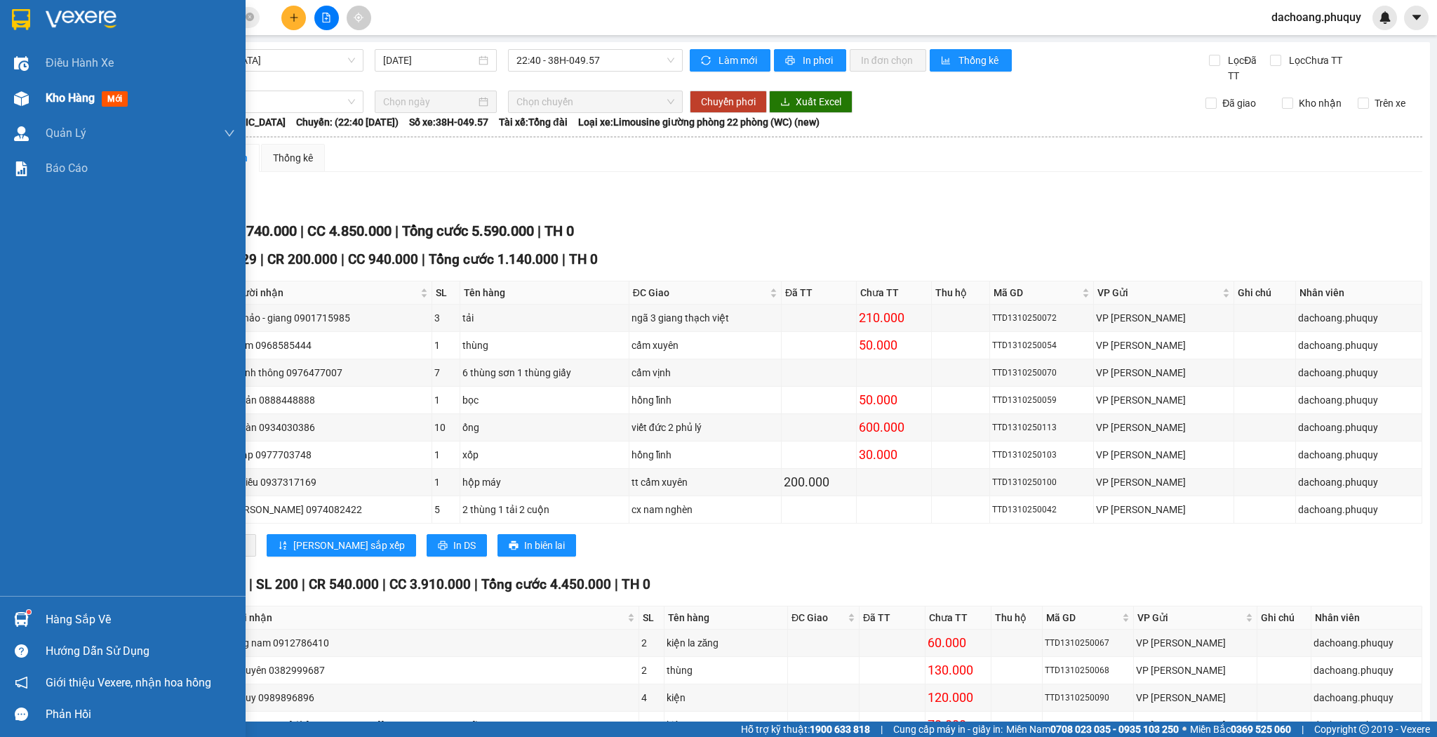
click at [9, 98] on div at bounding box center [21, 98] width 25 height 25
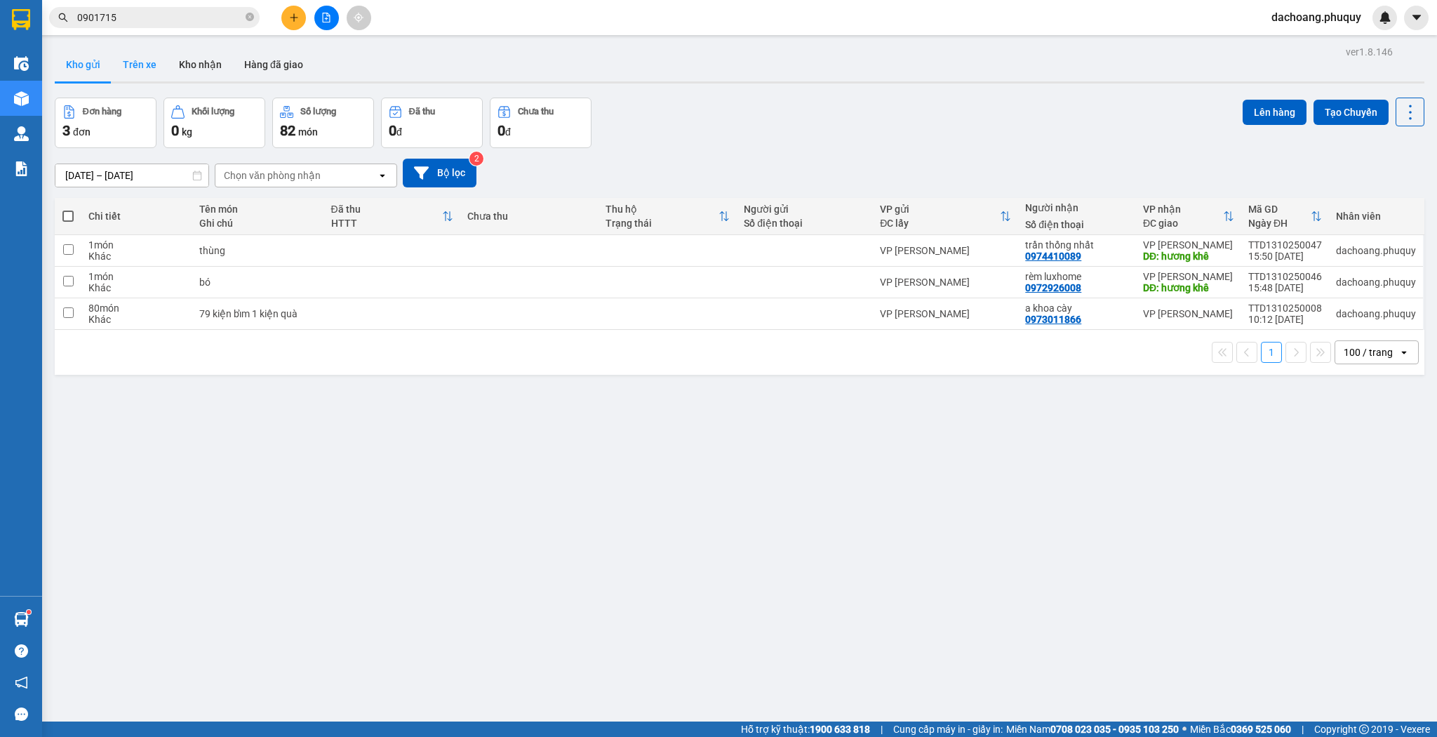
click at [147, 55] on button "Trên xe" at bounding box center [140, 65] width 56 height 34
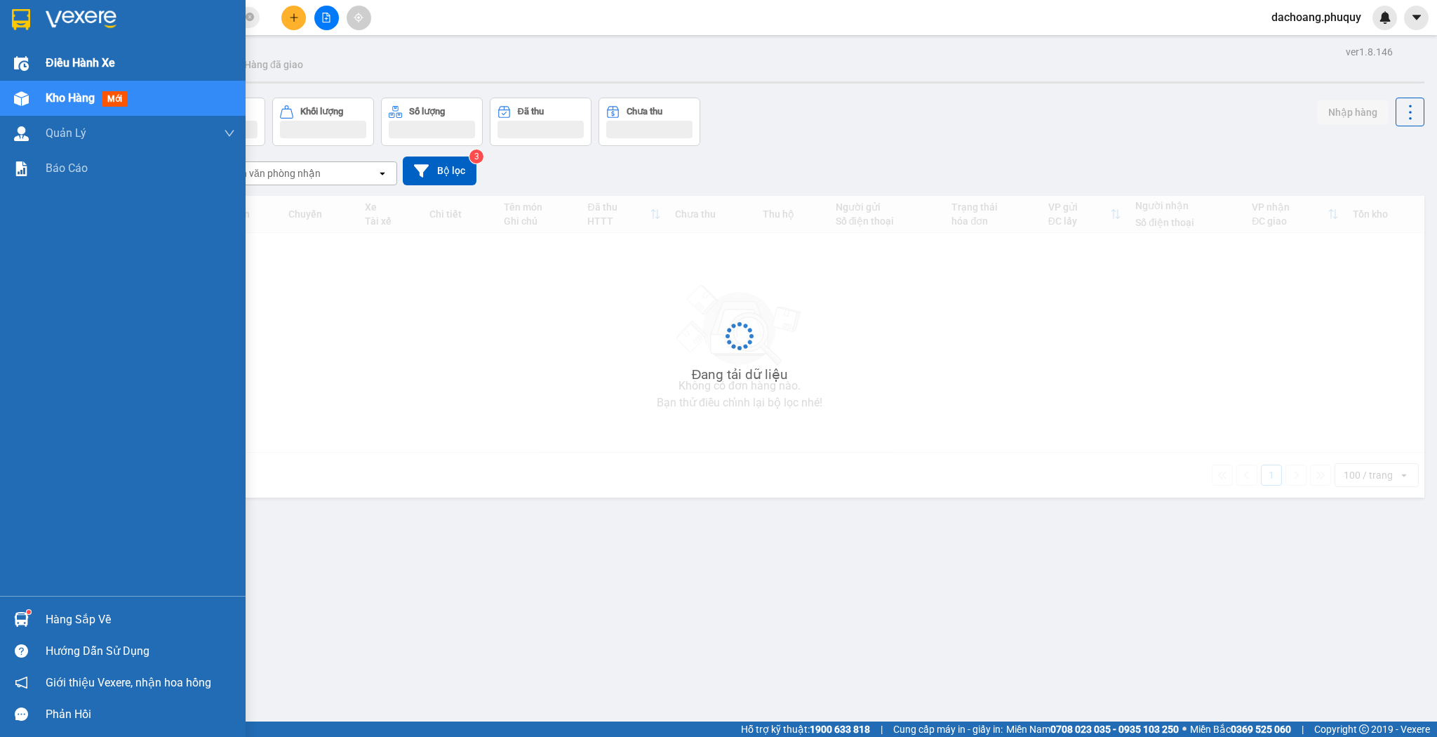
click at [113, 65] on span "Điều hành xe" at bounding box center [80, 63] width 69 height 18
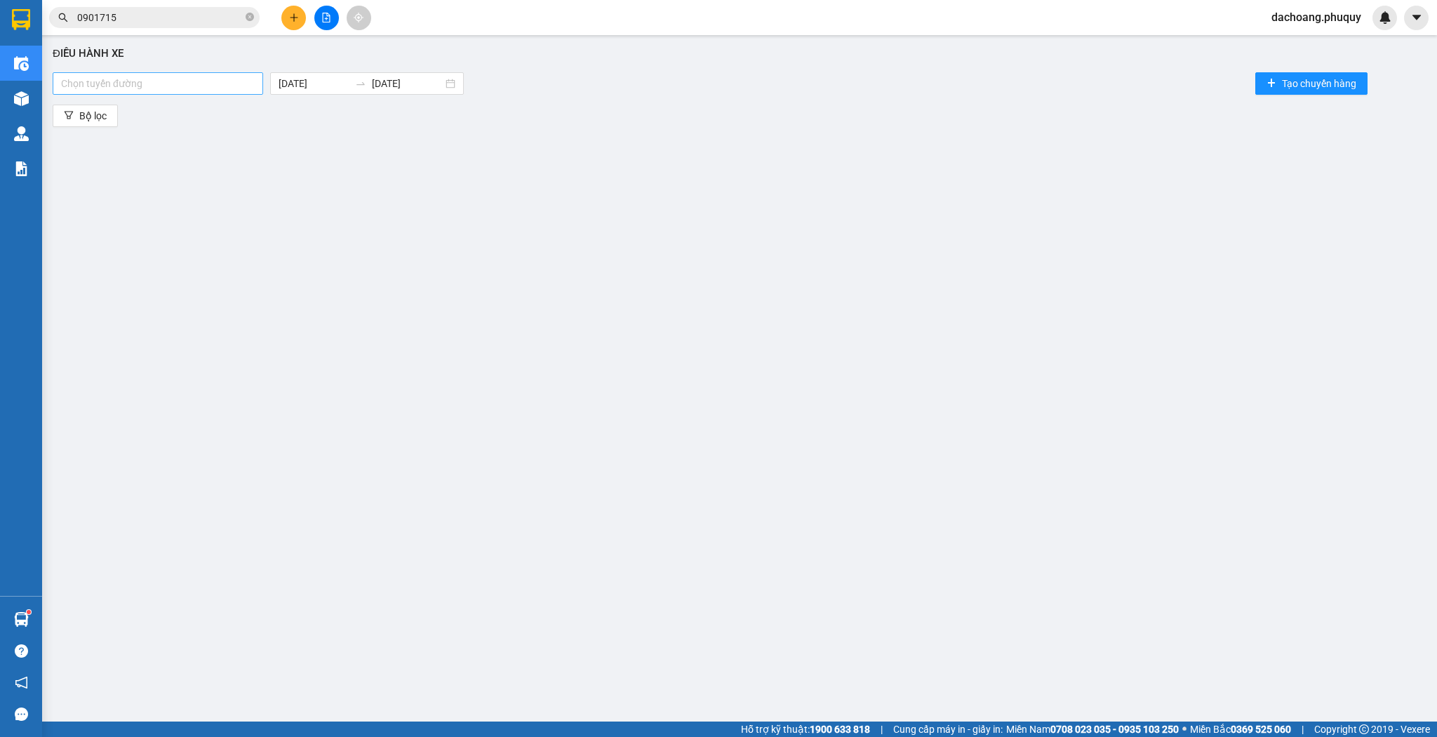
click at [233, 83] on div at bounding box center [158, 83] width 204 height 17
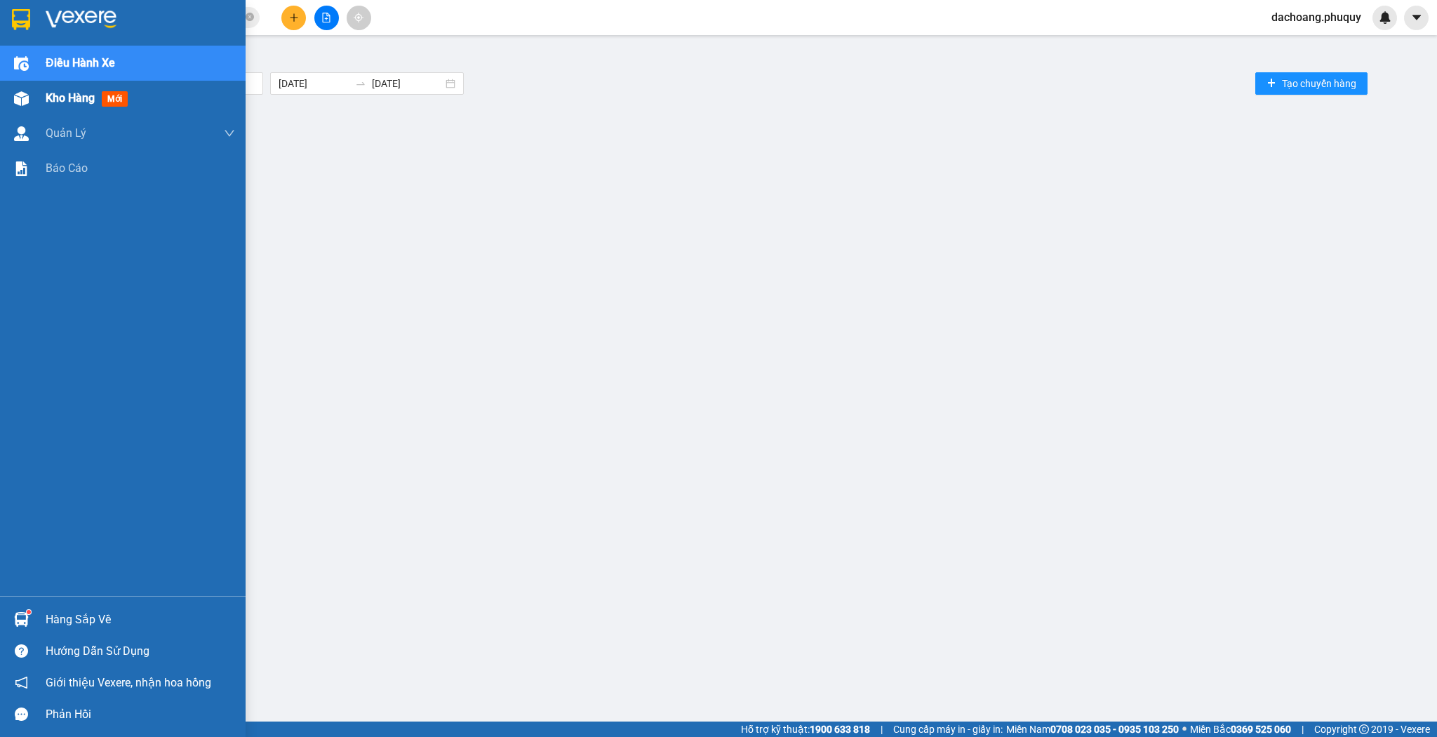
click at [1, 90] on div "Kho hàng mới" at bounding box center [123, 98] width 246 height 35
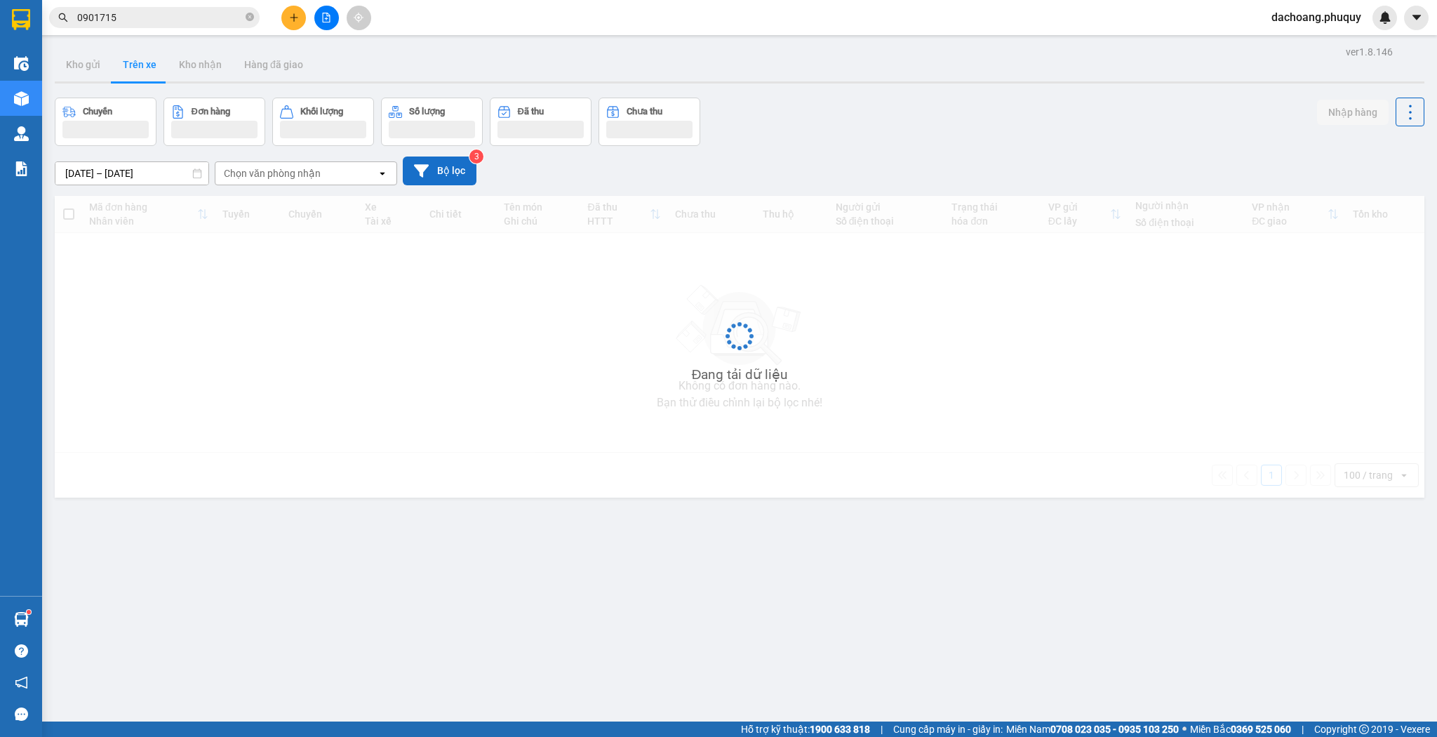
click at [472, 174] on button "Bộ lọc" at bounding box center [440, 171] width 74 height 29
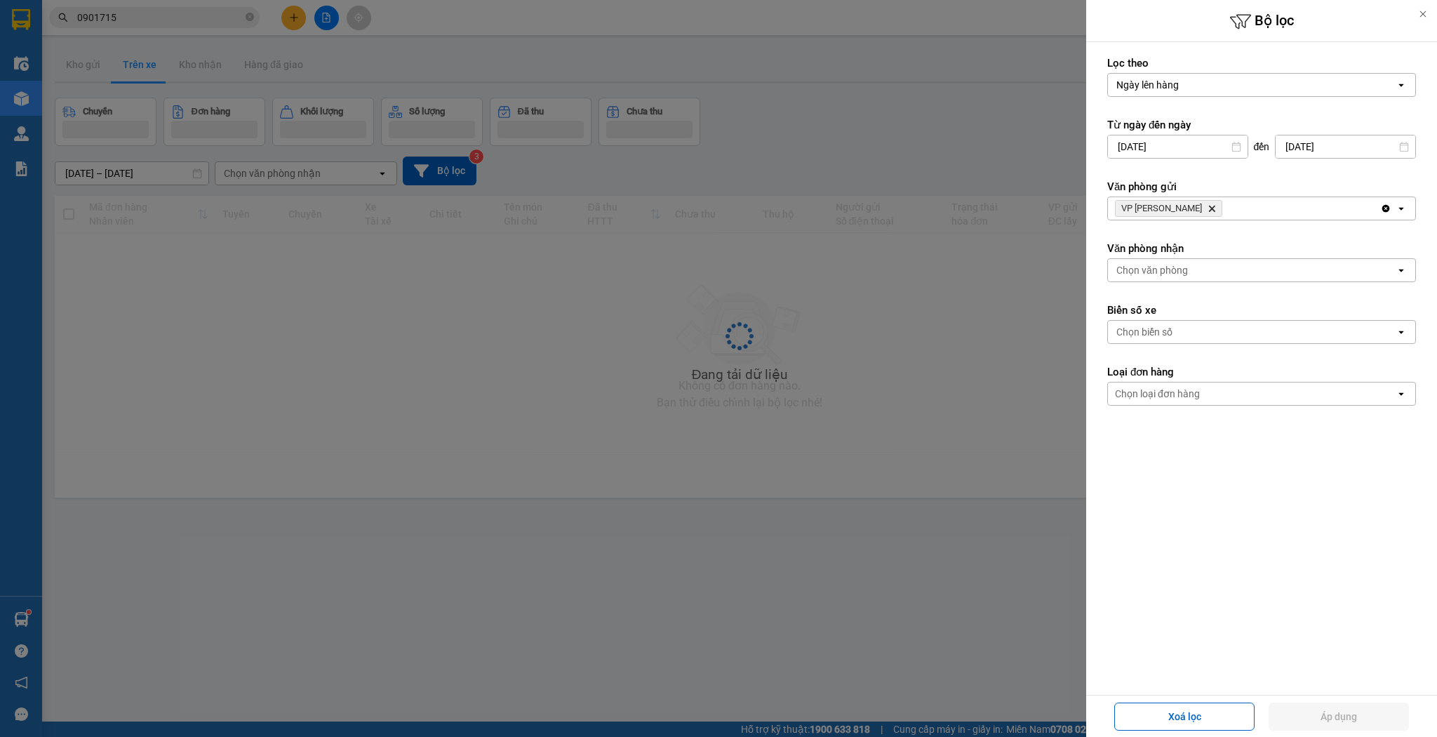
click at [918, 185] on div at bounding box center [718, 368] width 1437 height 737
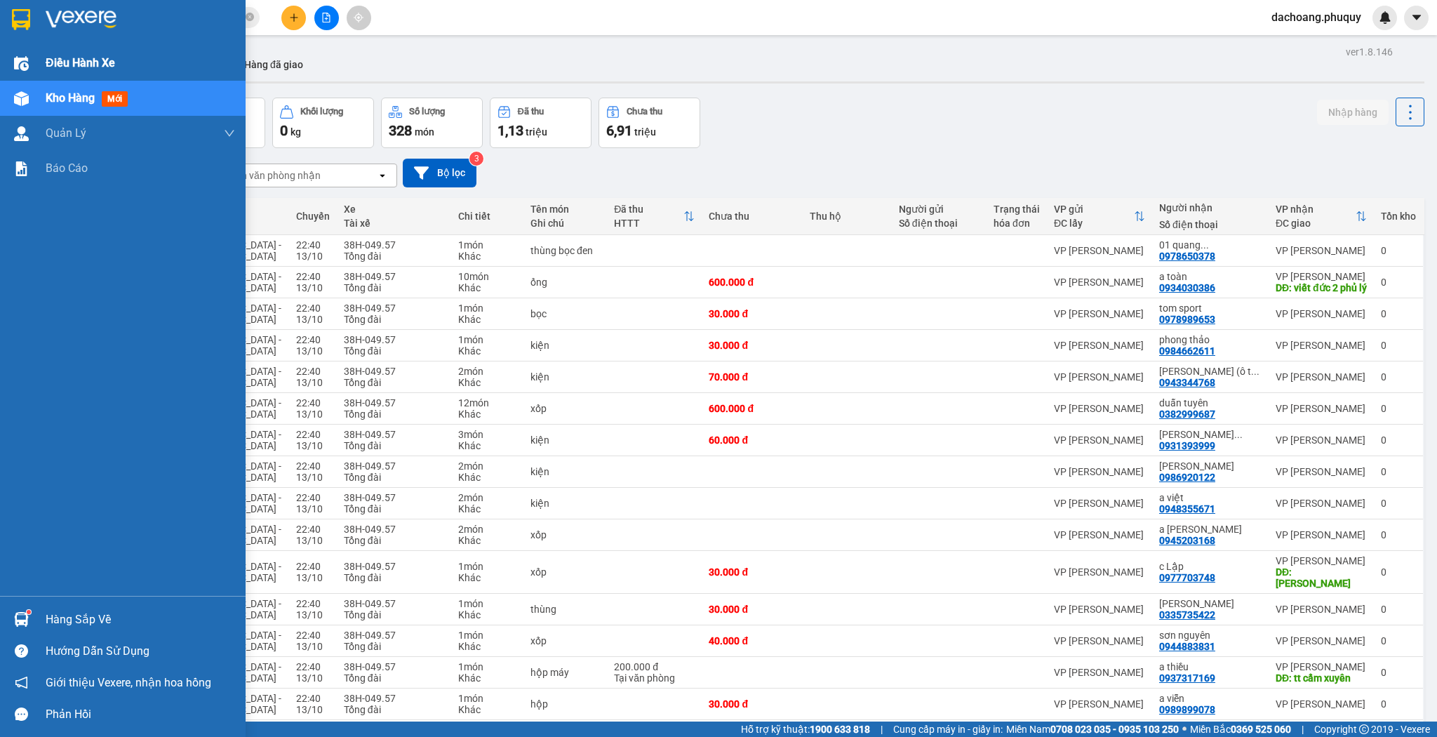
click at [75, 65] on span "Điều hành xe" at bounding box center [80, 63] width 69 height 18
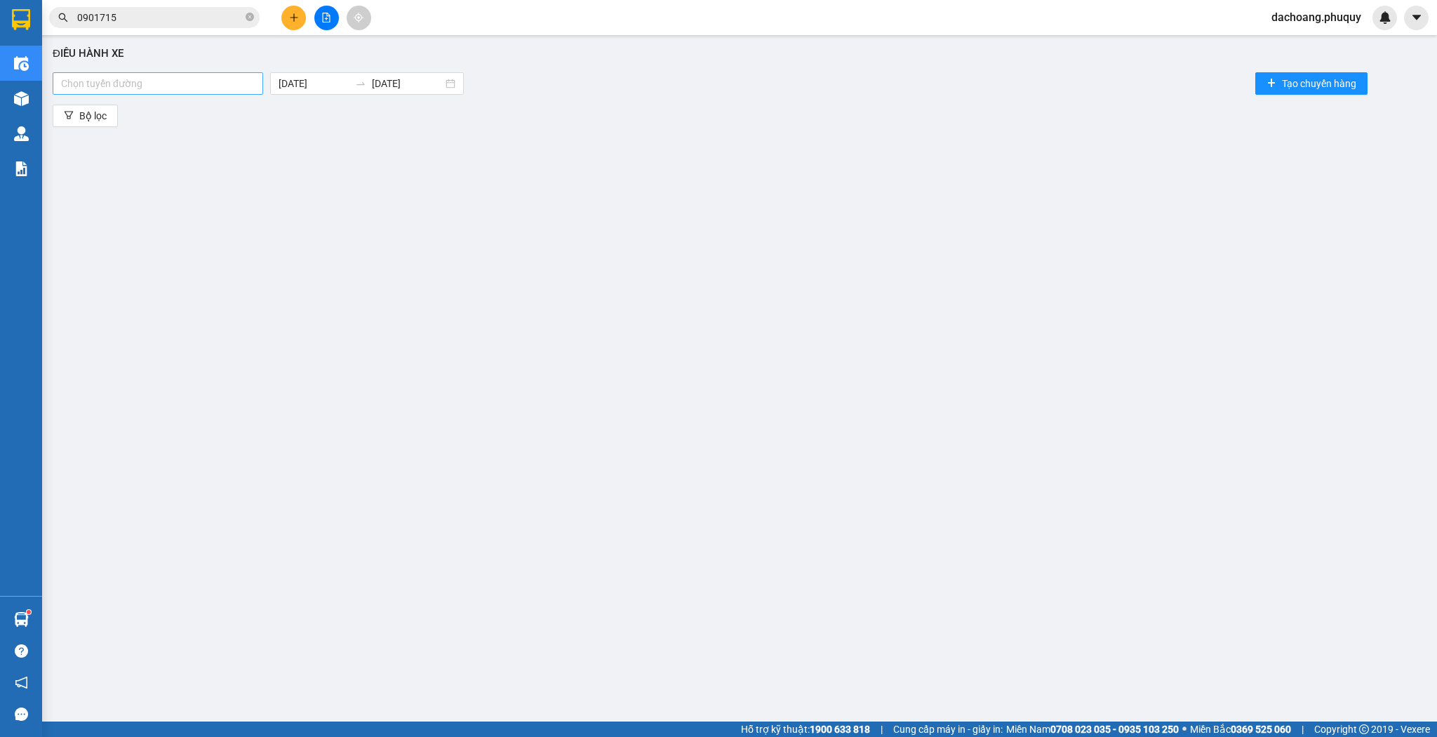
click at [245, 82] on div at bounding box center [158, 83] width 204 height 17
click at [177, 105] on div "[GEOGRAPHIC_DATA] - [GEOGRAPHIC_DATA]" at bounding box center [159, 110] width 197 height 15
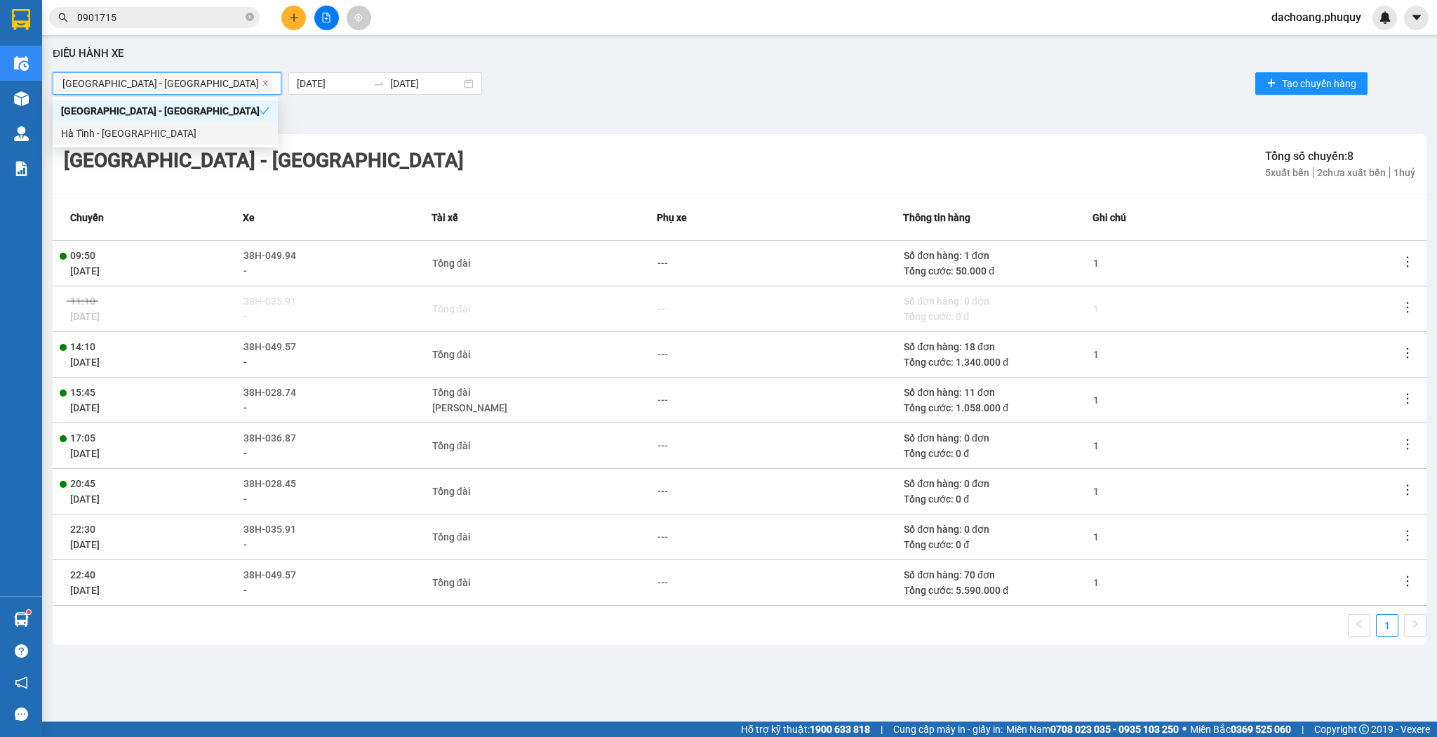
click at [1415, 584] on icon "more" at bounding box center [1408, 581] width 14 height 14
click at [1402, 577] on tr "22:40 [DATE] 38H-049.57 - Tổng đài --- Số đơn hàng: 70 đơn Tổng cước: 5.590.000…" at bounding box center [740, 582] width 1374 height 46
click at [1404, 576] on icon "more" at bounding box center [1408, 581] width 14 height 14
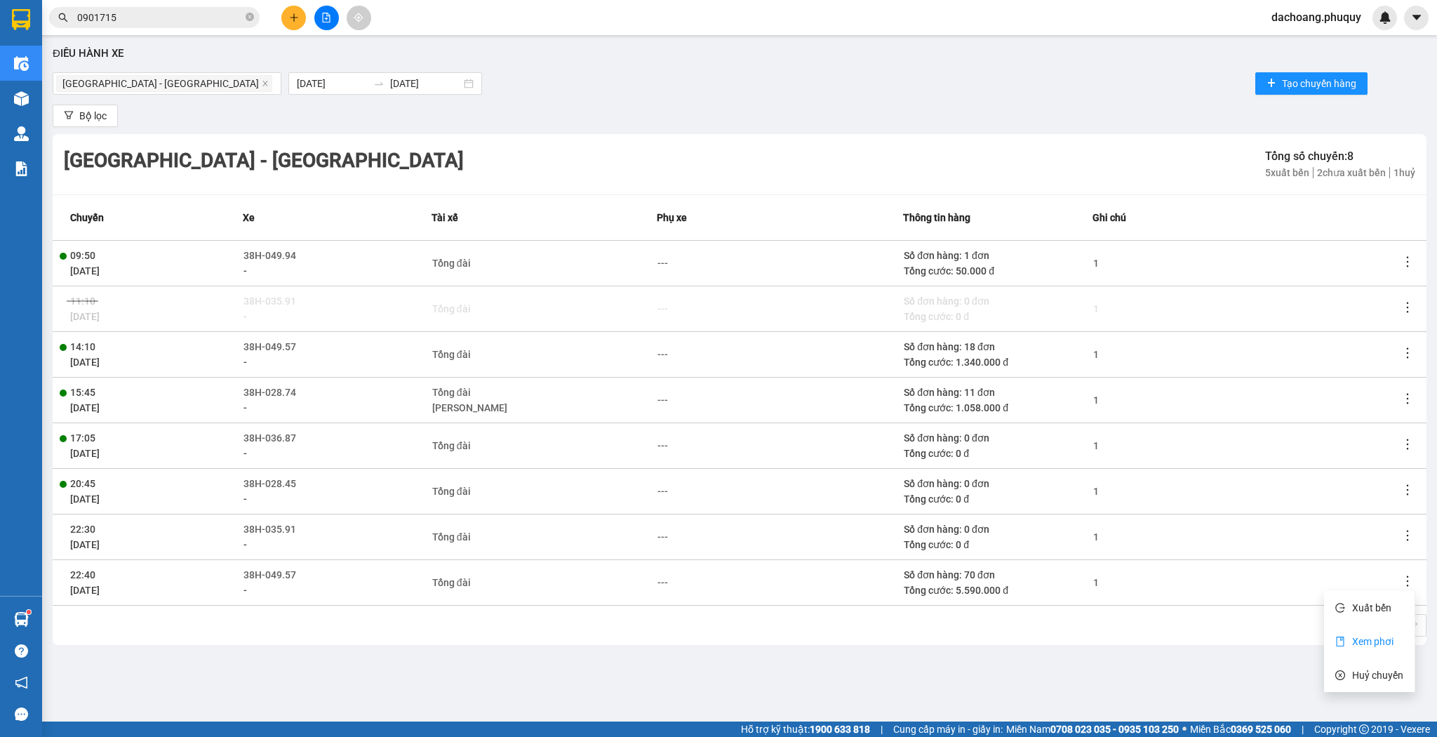
click at [1368, 636] on span "Xem phơi" at bounding box center [1372, 641] width 41 height 11
